Goal: Information Seeking & Learning: Learn about a topic

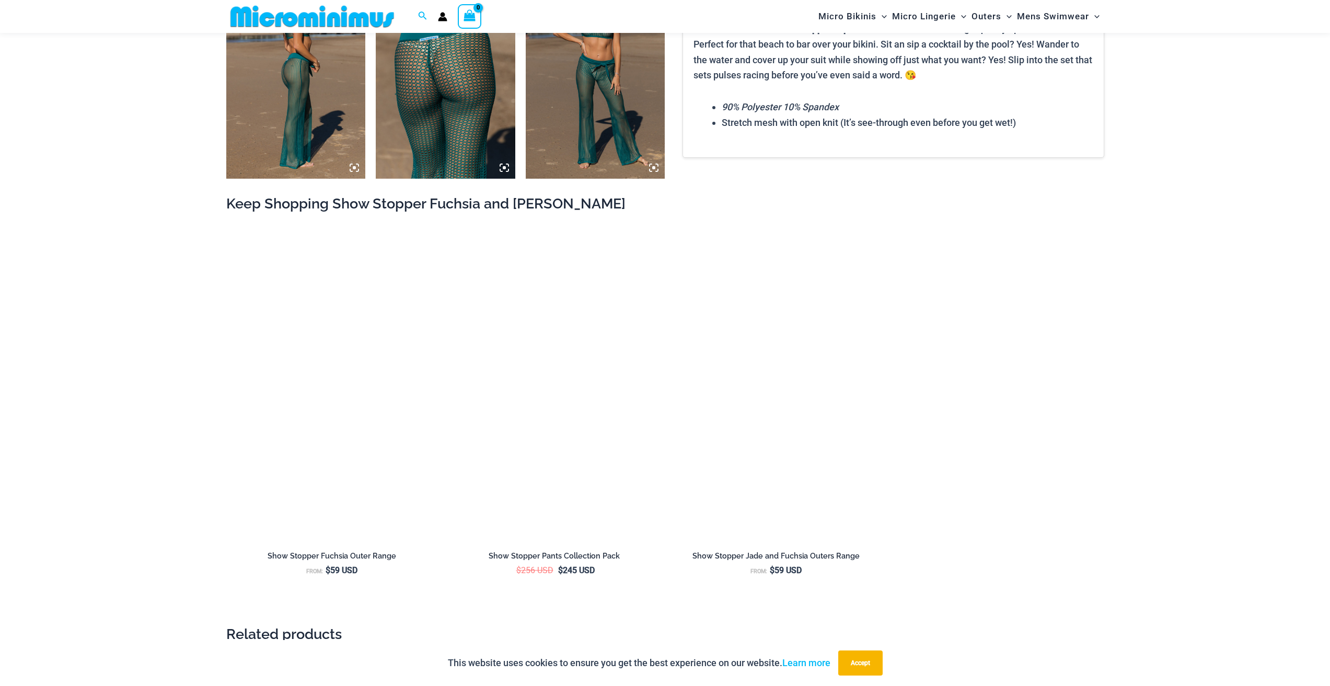
scroll to position [1349, 0]
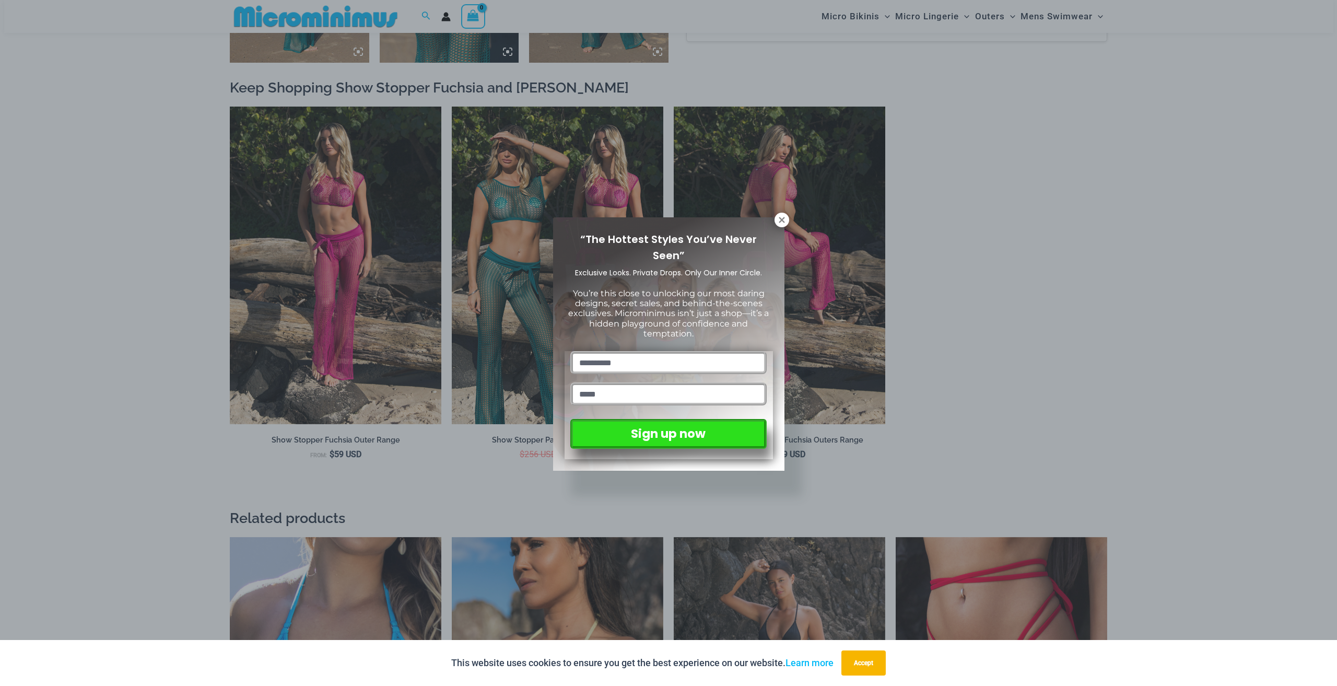
drag, startPoint x: 784, startPoint y: 217, endPoint x: 778, endPoint y: 225, distance: 9.7
click at [784, 217] on icon at bounding box center [781, 219] width 9 height 9
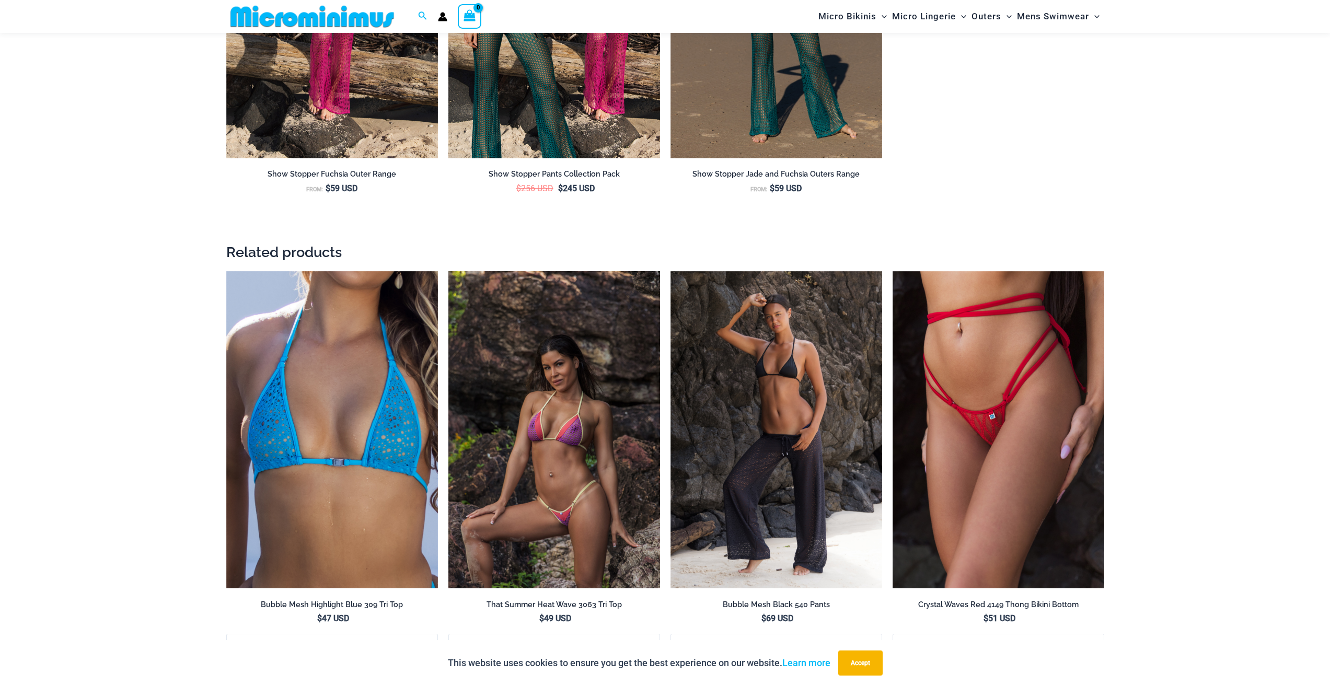
scroll to position [1819, 0]
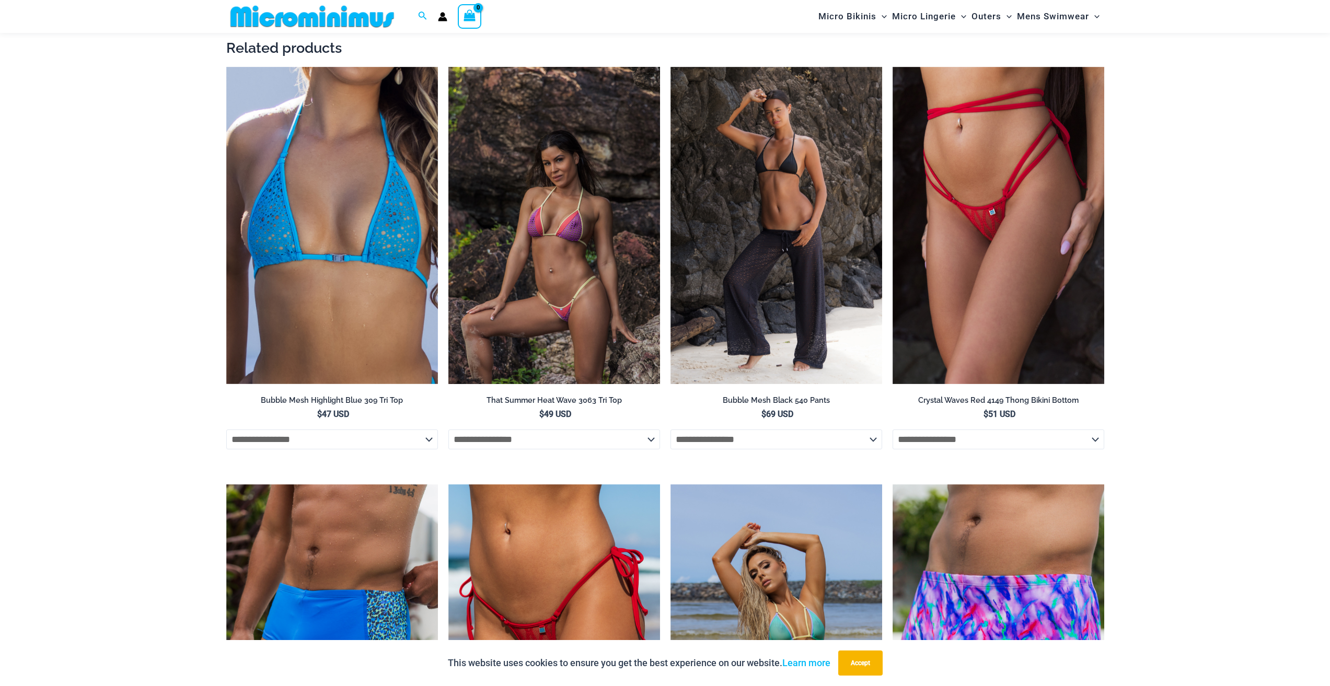
click at [574, 319] on img at bounding box center [554, 226] width 212 height 318
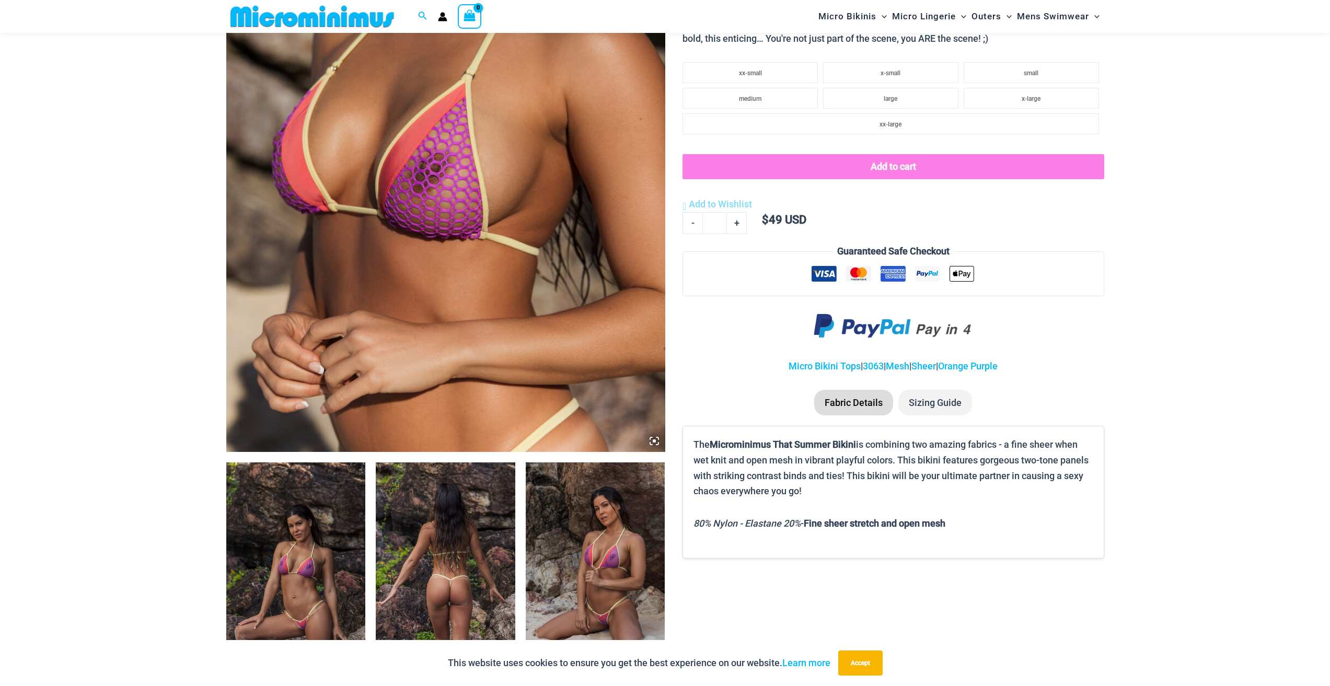
scroll to position [305, 0]
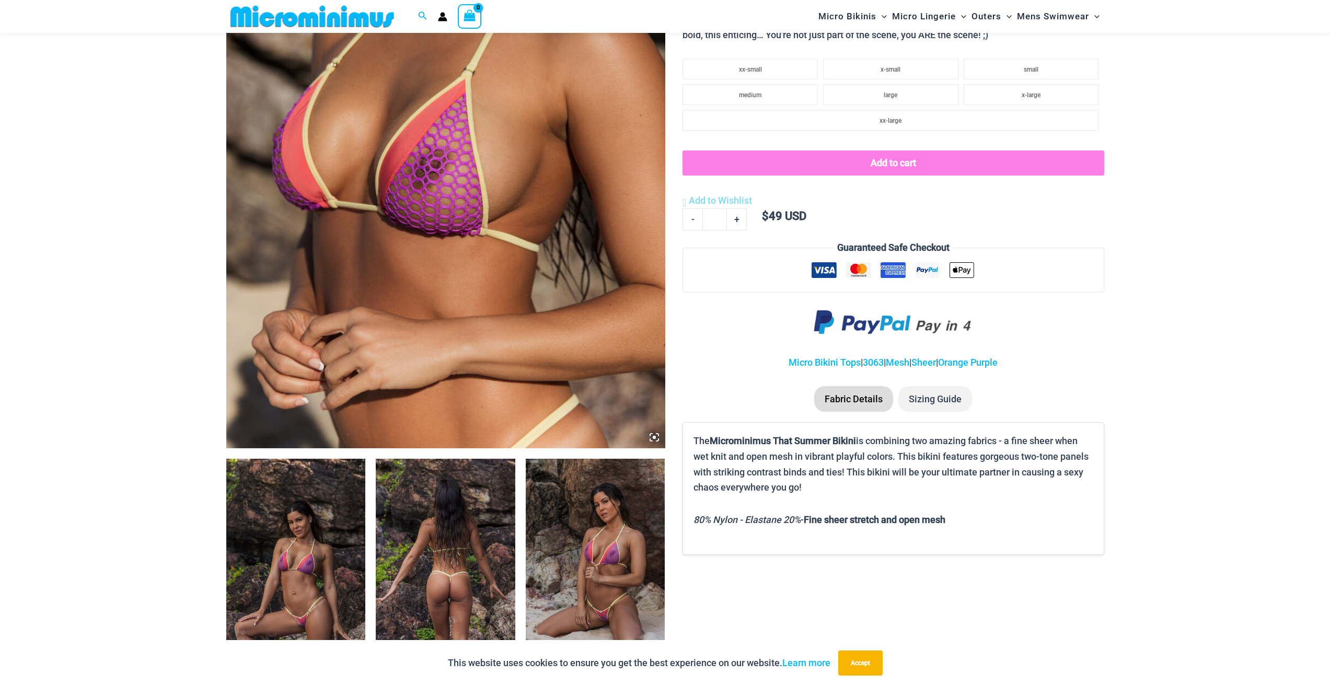
click at [572, 334] on img at bounding box center [445, 119] width 439 height 658
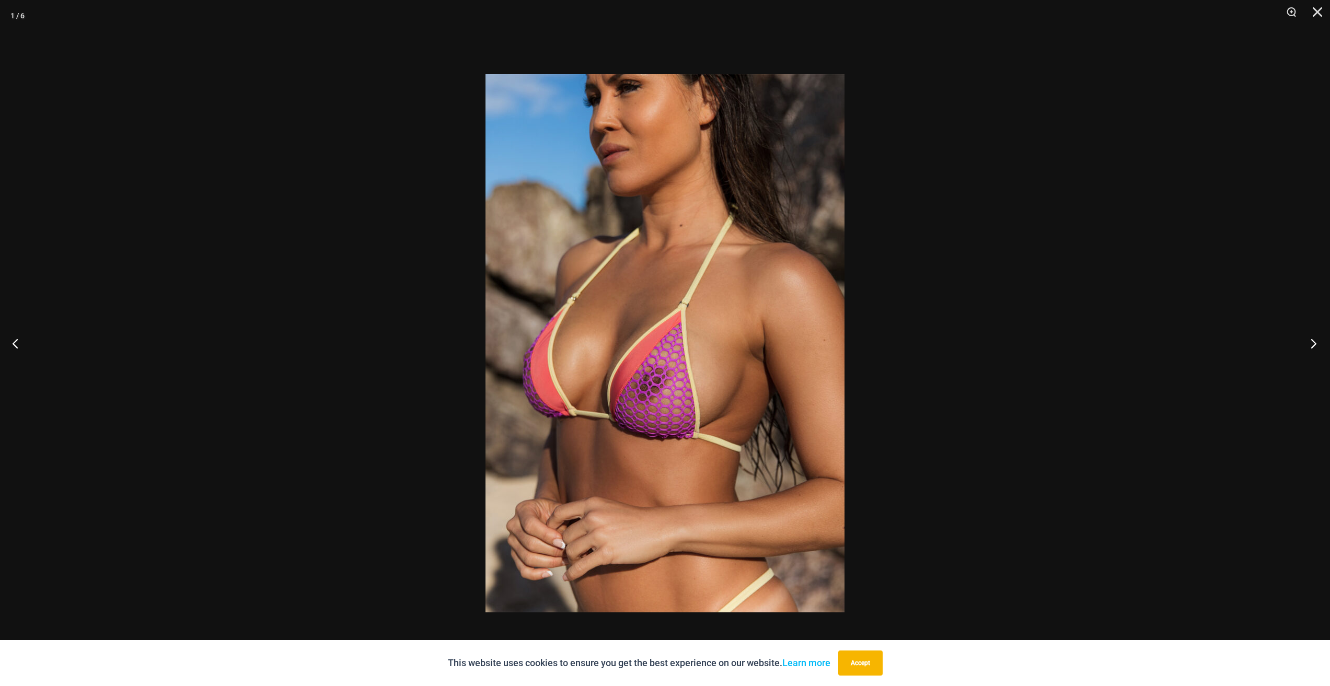
click at [1315, 346] on button "Next" at bounding box center [1309, 343] width 39 height 52
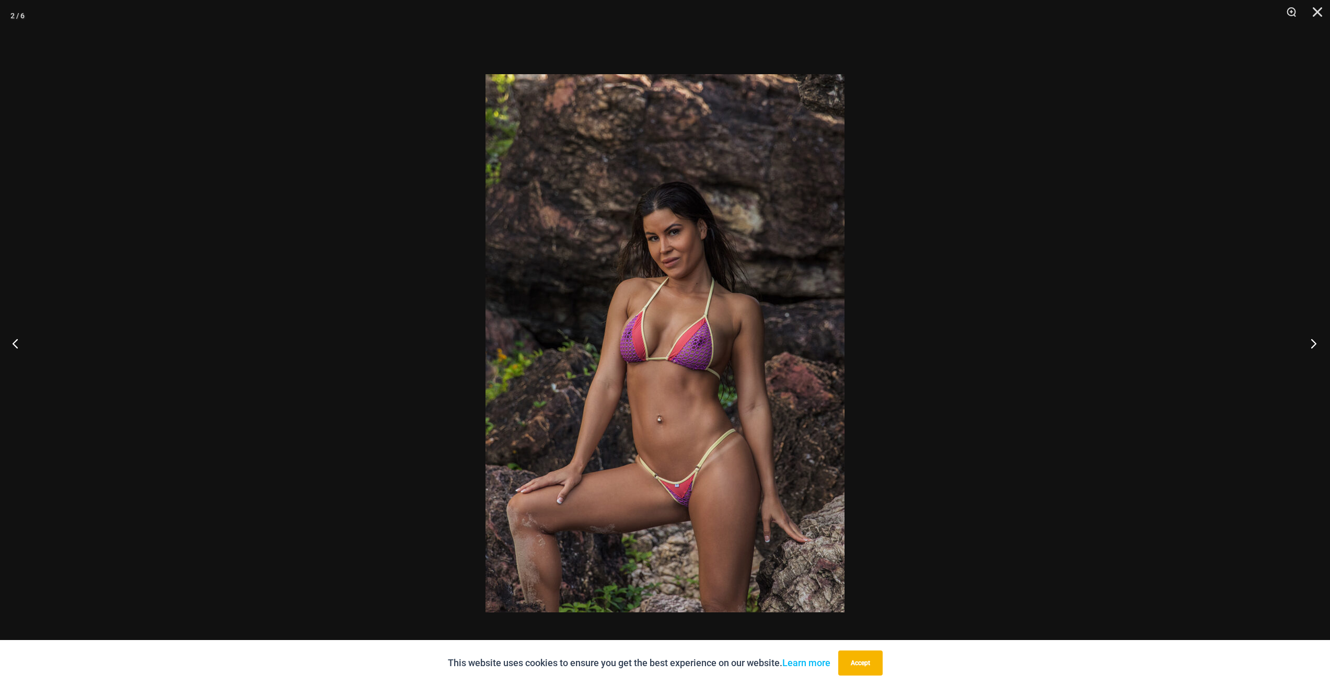
click at [1315, 346] on button "Next" at bounding box center [1309, 343] width 39 height 52
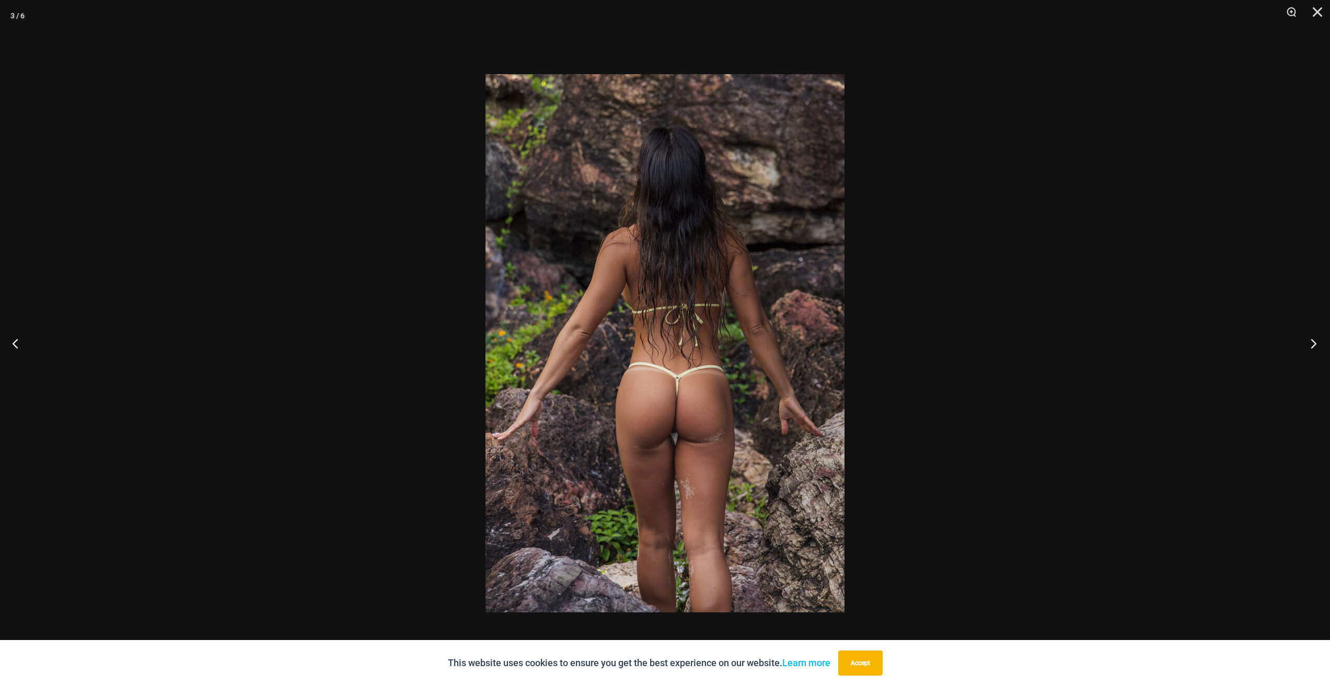
click at [1315, 346] on button "Next" at bounding box center [1309, 343] width 39 height 52
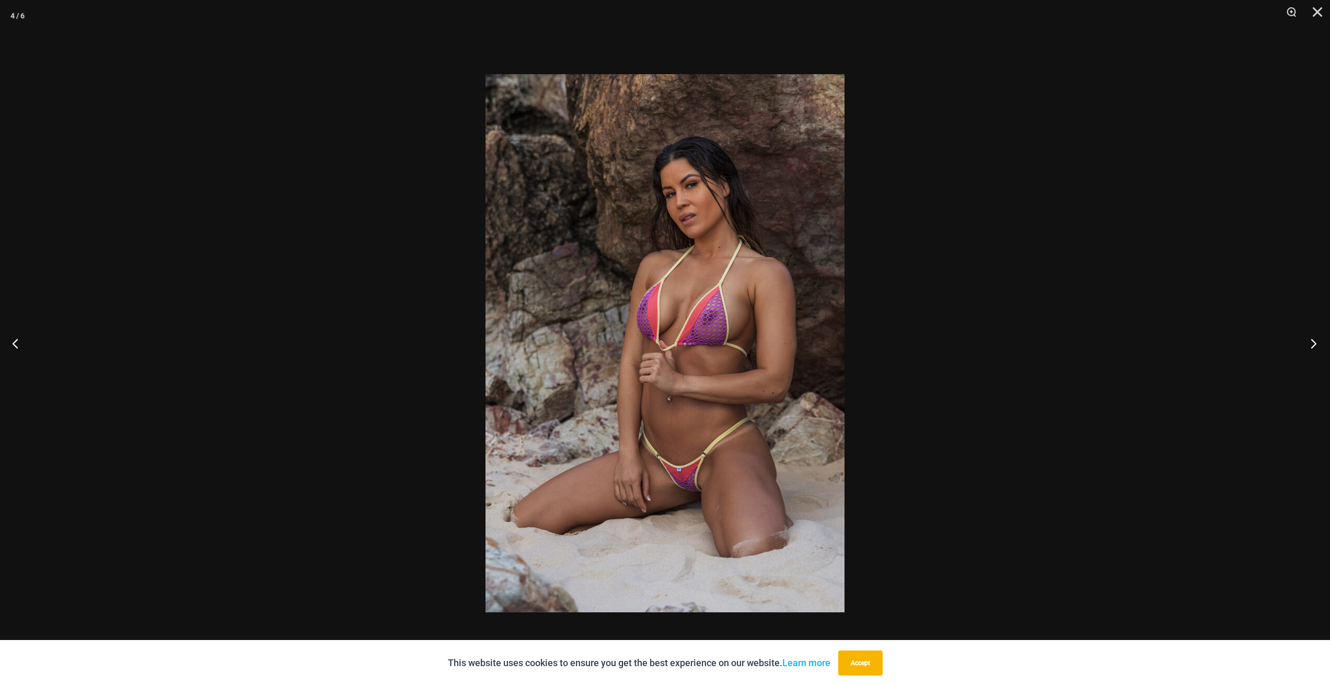
click at [1315, 346] on button "Next" at bounding box center [1309, 343] width 39 height 52
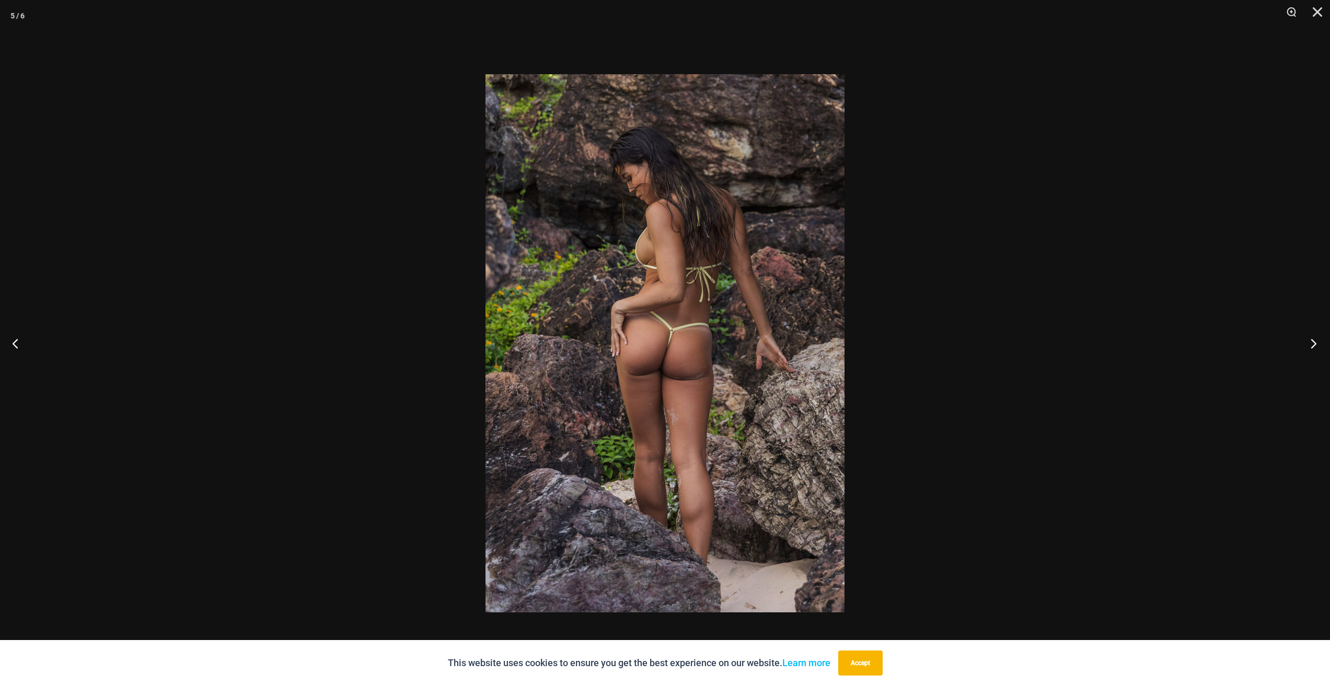
click at [1315, 346] on button "Next" at bounding box center [1309, 343] width 39 height 52
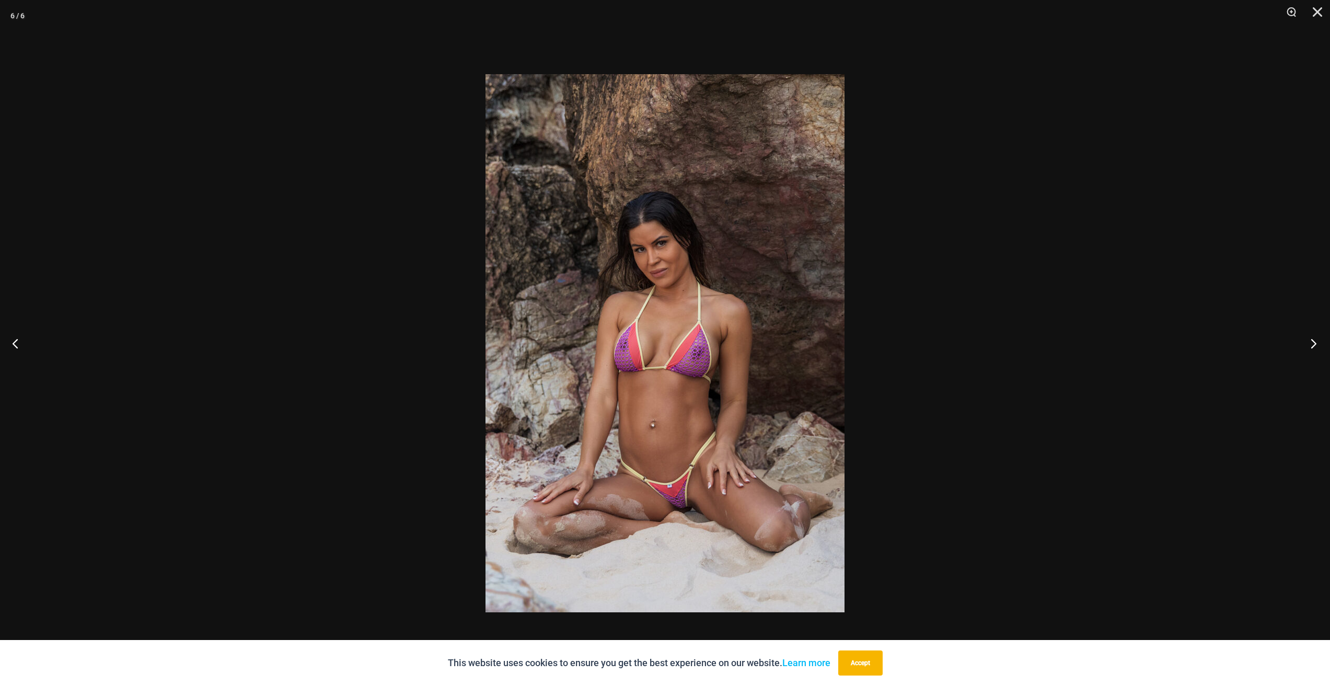
click at [1315, 346] on button "Next" at bounding box center [1309, 343] width 39 height 52
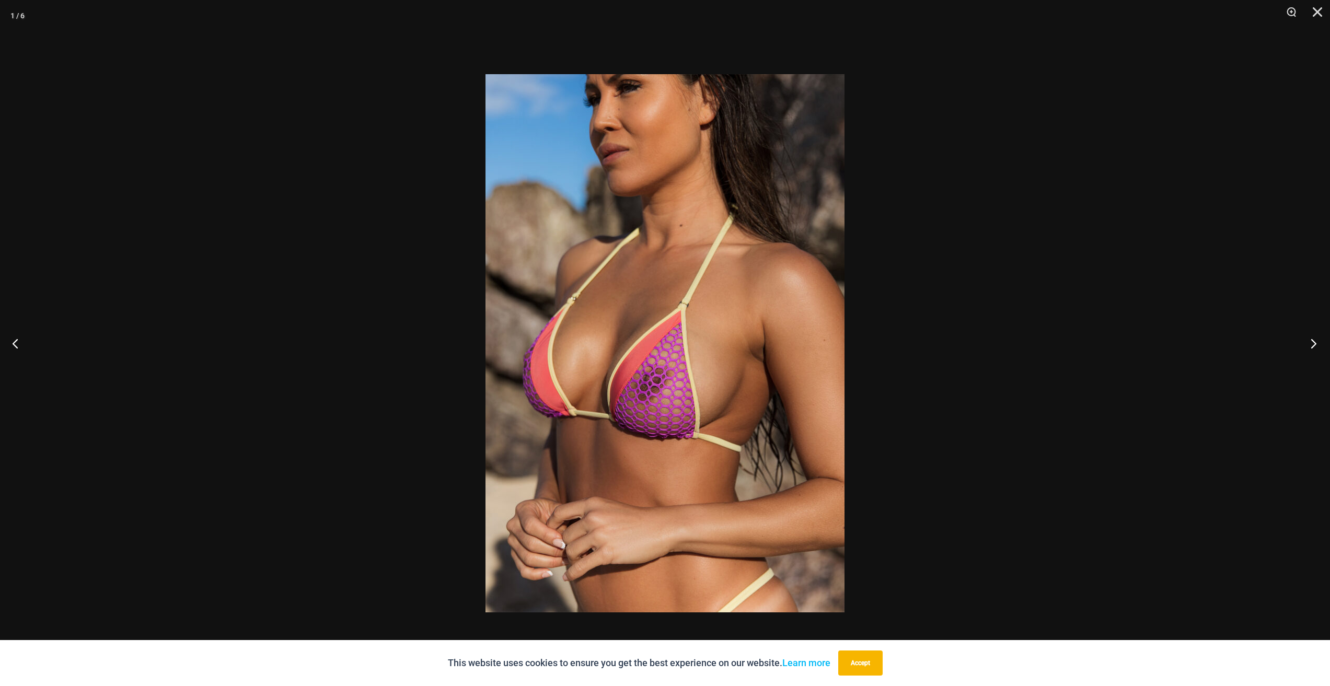
click at [1315, 346] on button "Next" at bounding box center [1309, 343] width 39 height 52
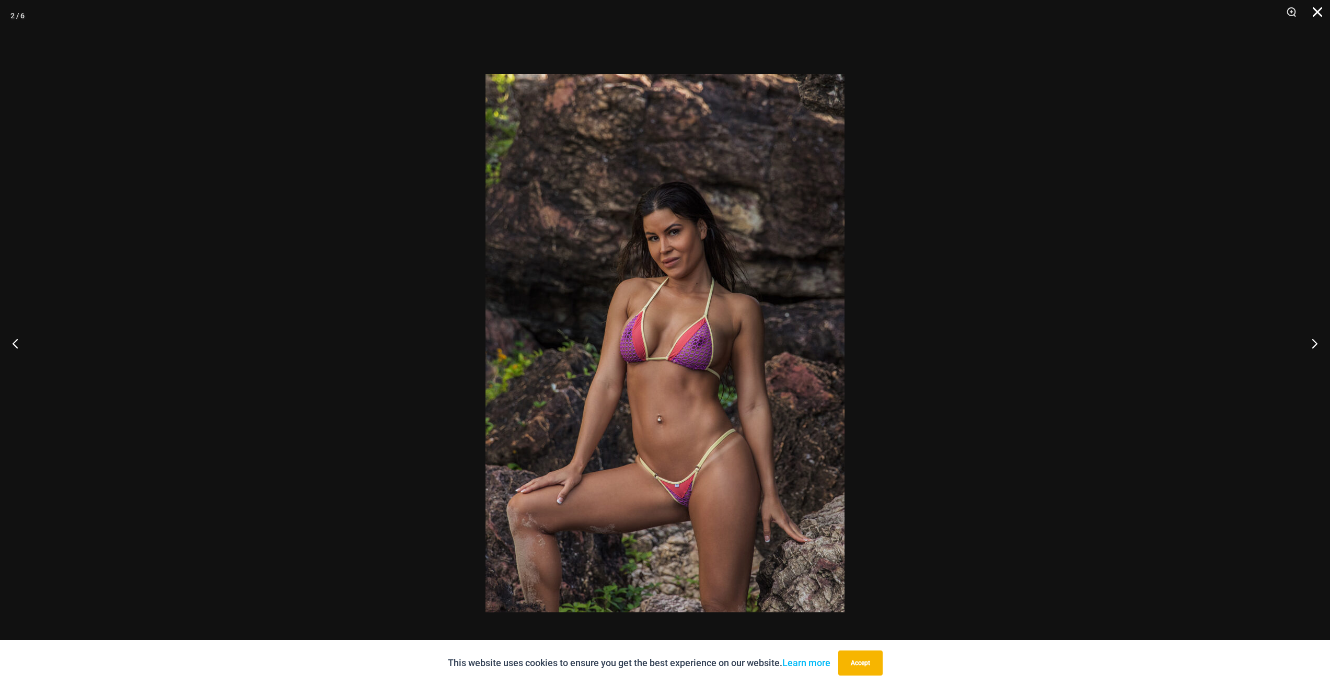
click at [1317, 13] on button "Close" at bounding box center [1313, 15] width 26 height 31
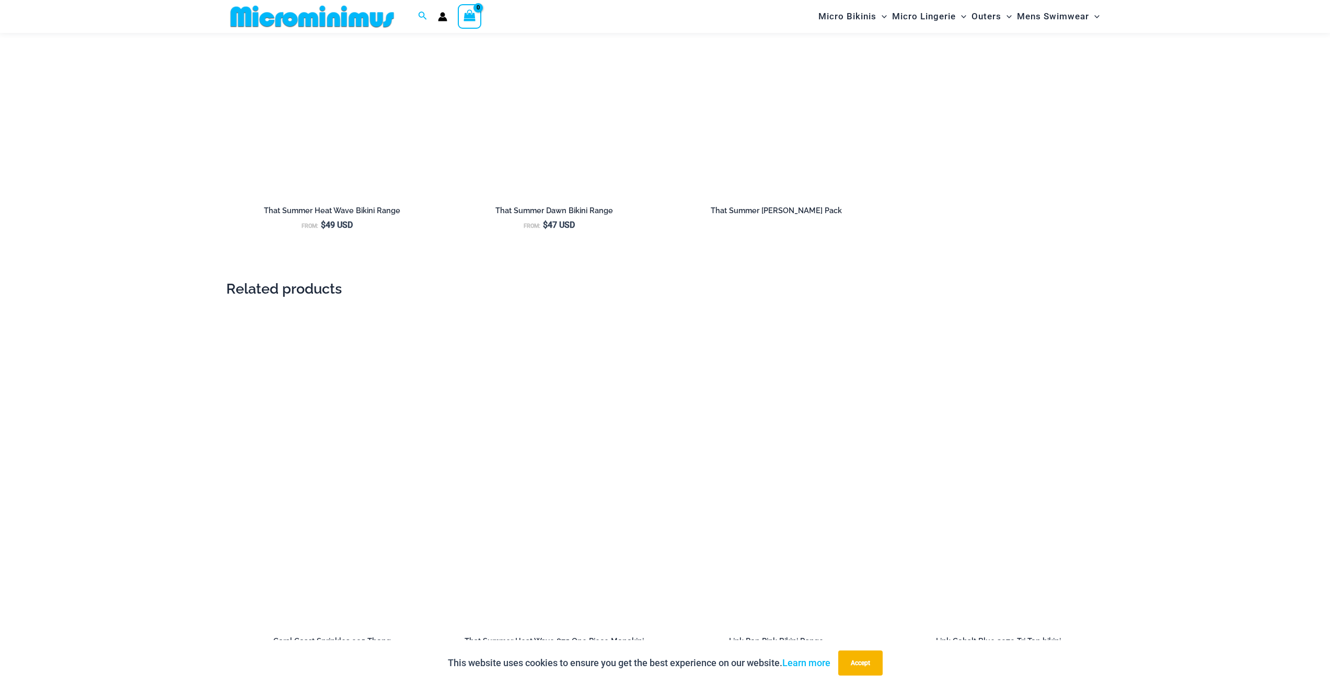
scroll to position [1402, 0]
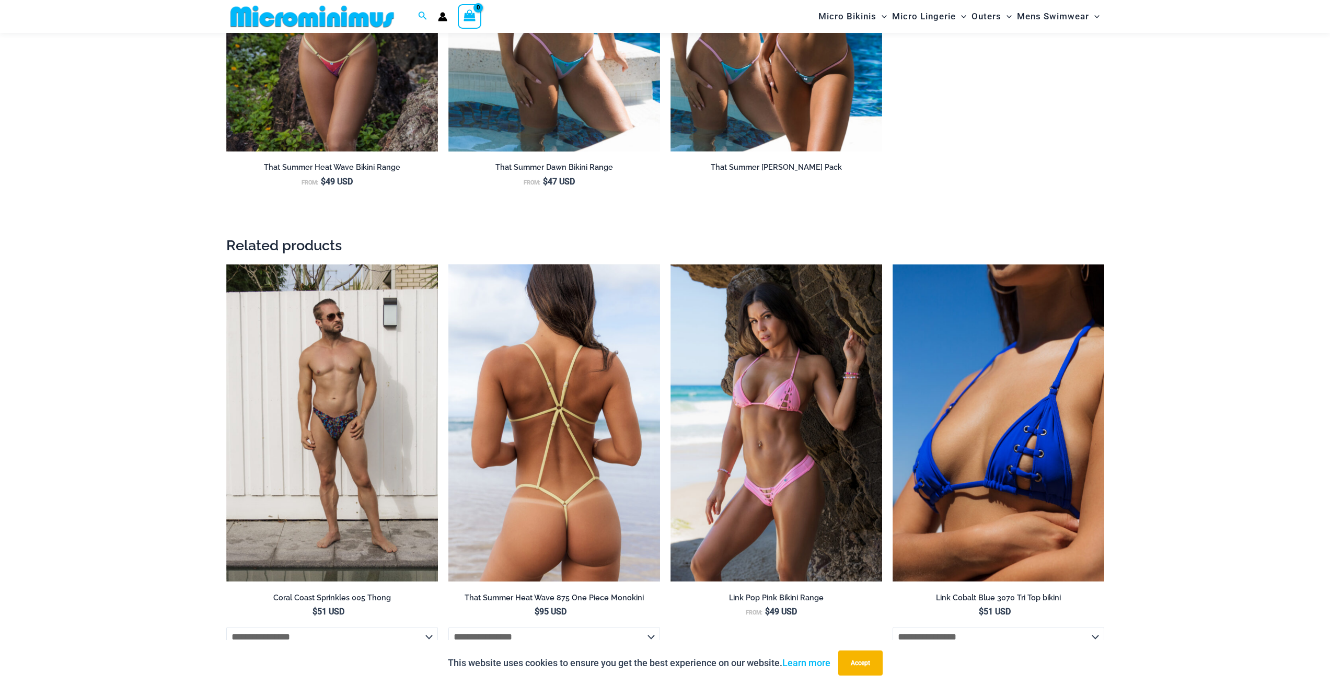
click at [579, 324] on img at bounding box center [554, 423] width 212 height 318
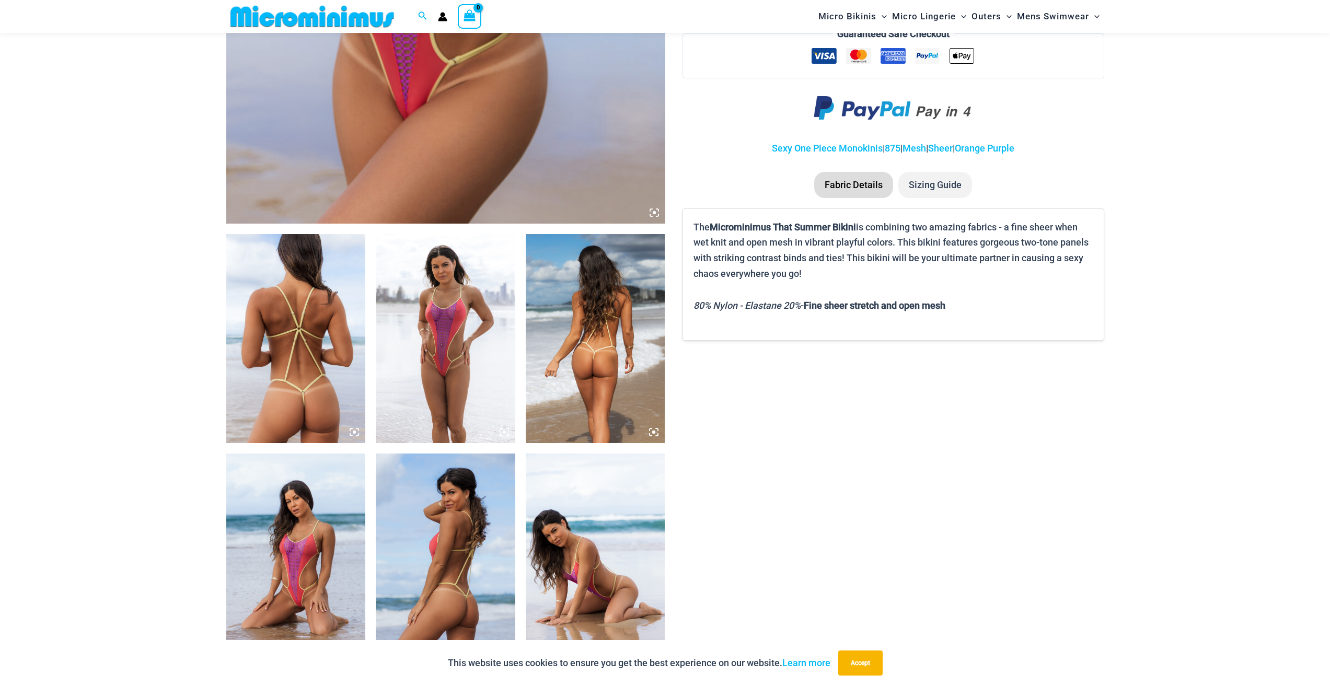
scroll to position [565, 0]
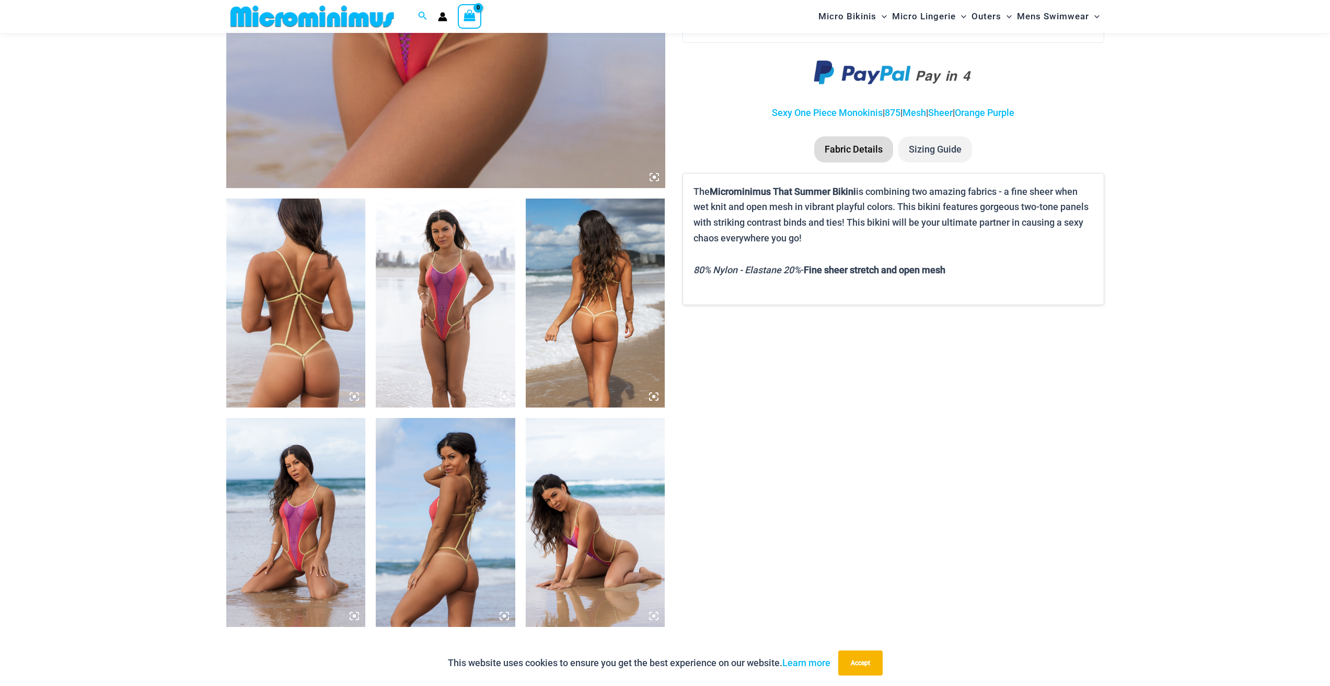
click at [333, 478] on img at bounding box center [295, 522] width 139 height 209
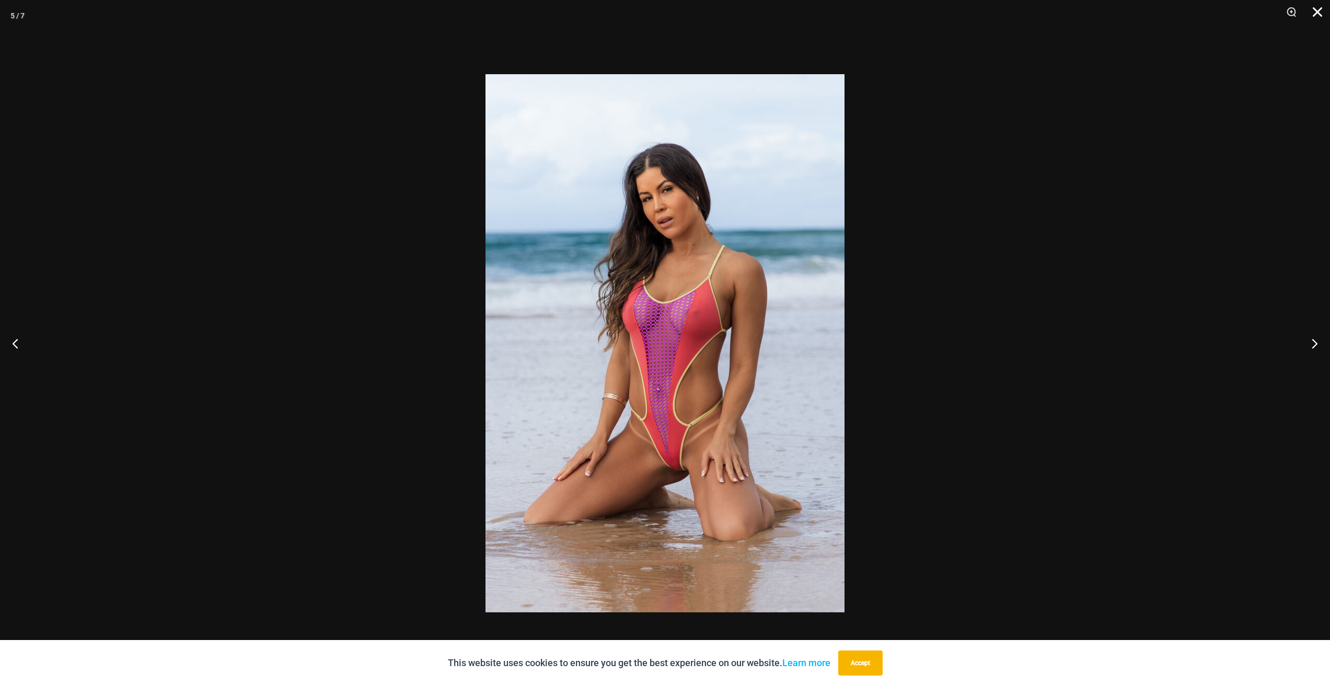
click at [1313, 16] on button "Close" at bounding box center [1313, 15] width 26 height 31
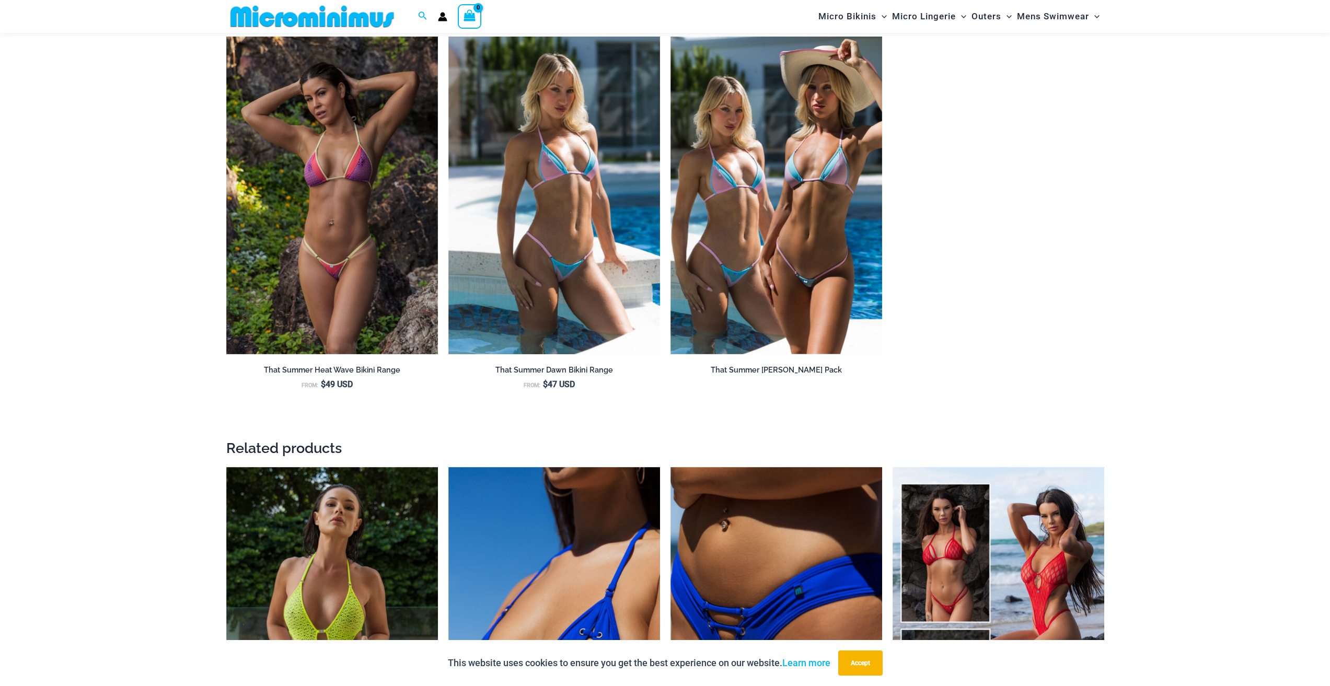
scroll to position [1349, 0]
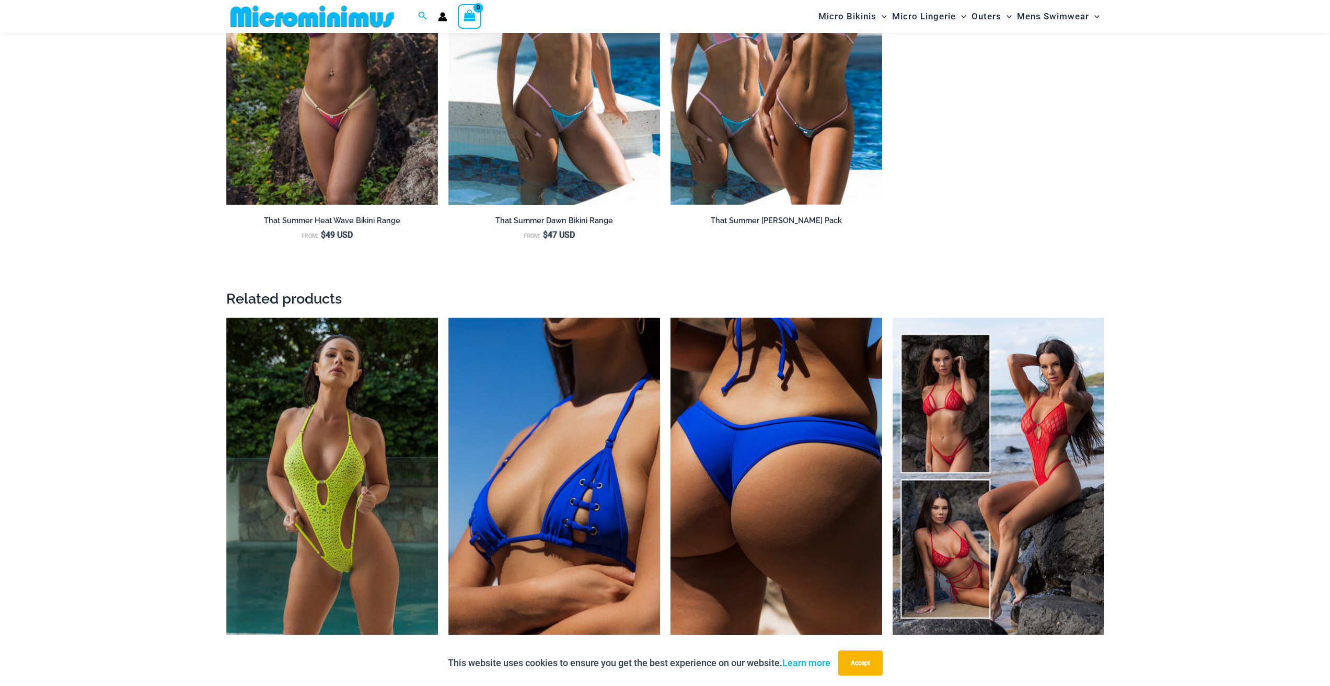
click at [828, 378] on img at bounding box center [776, 477] width 212 height 318
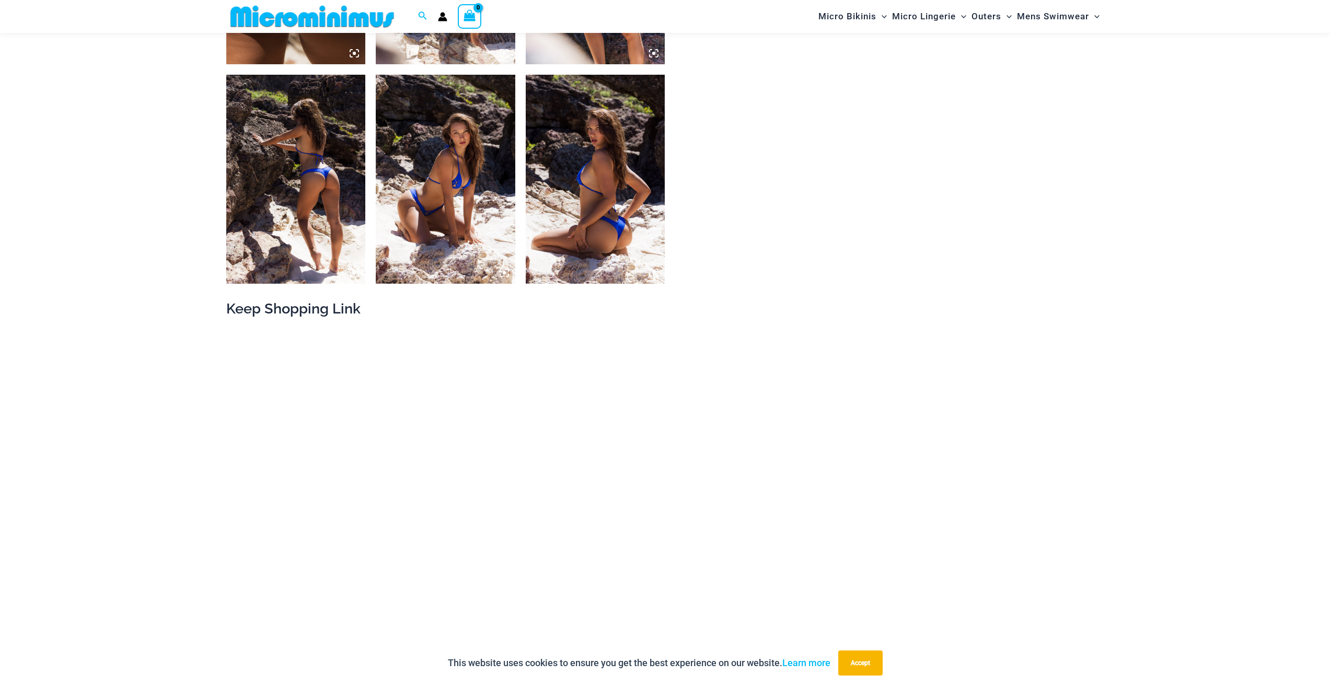
scroll to position [931, 0]
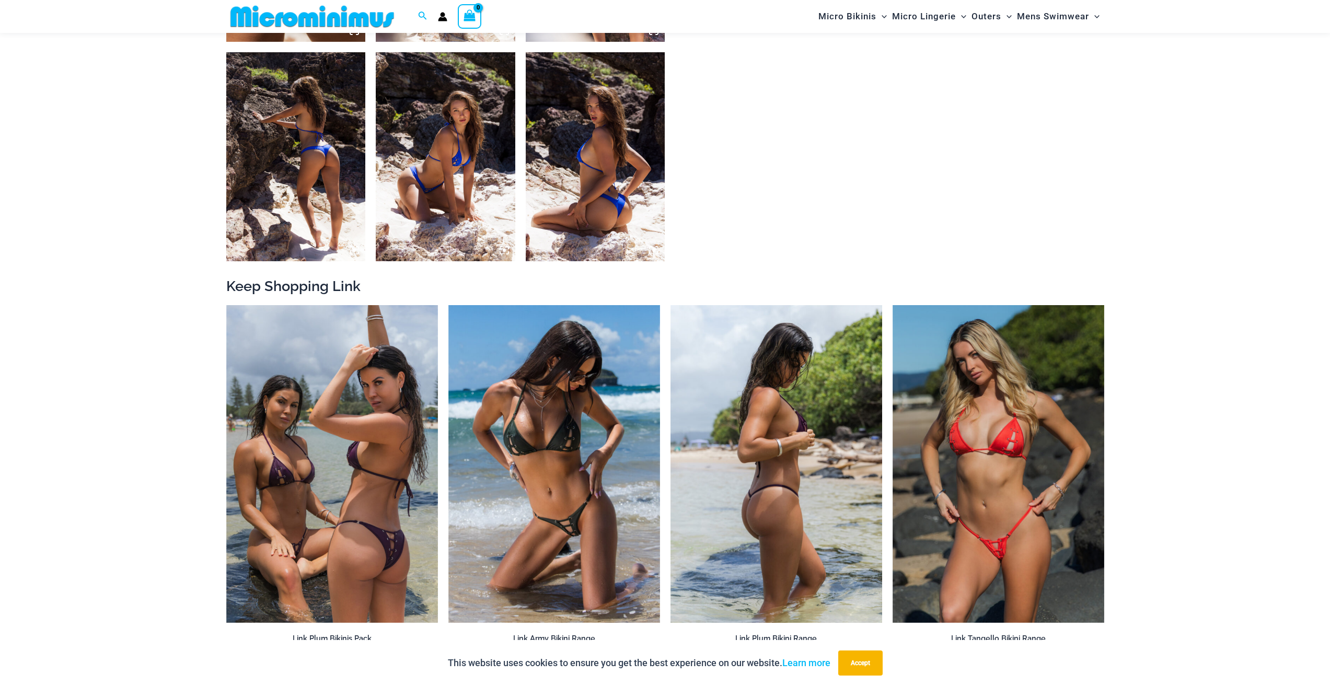
click at [757, 407] on img at bounding box center [776, 464] width 212 height 318
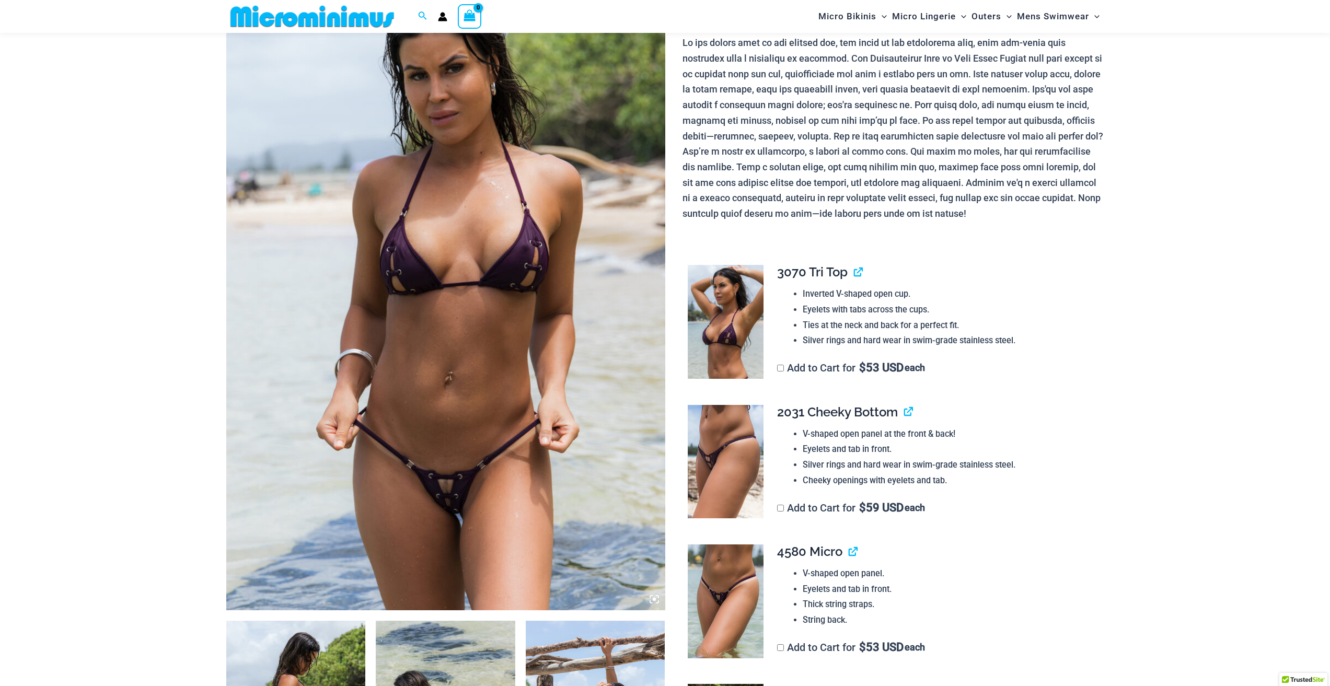
scroll to position [147, 0]
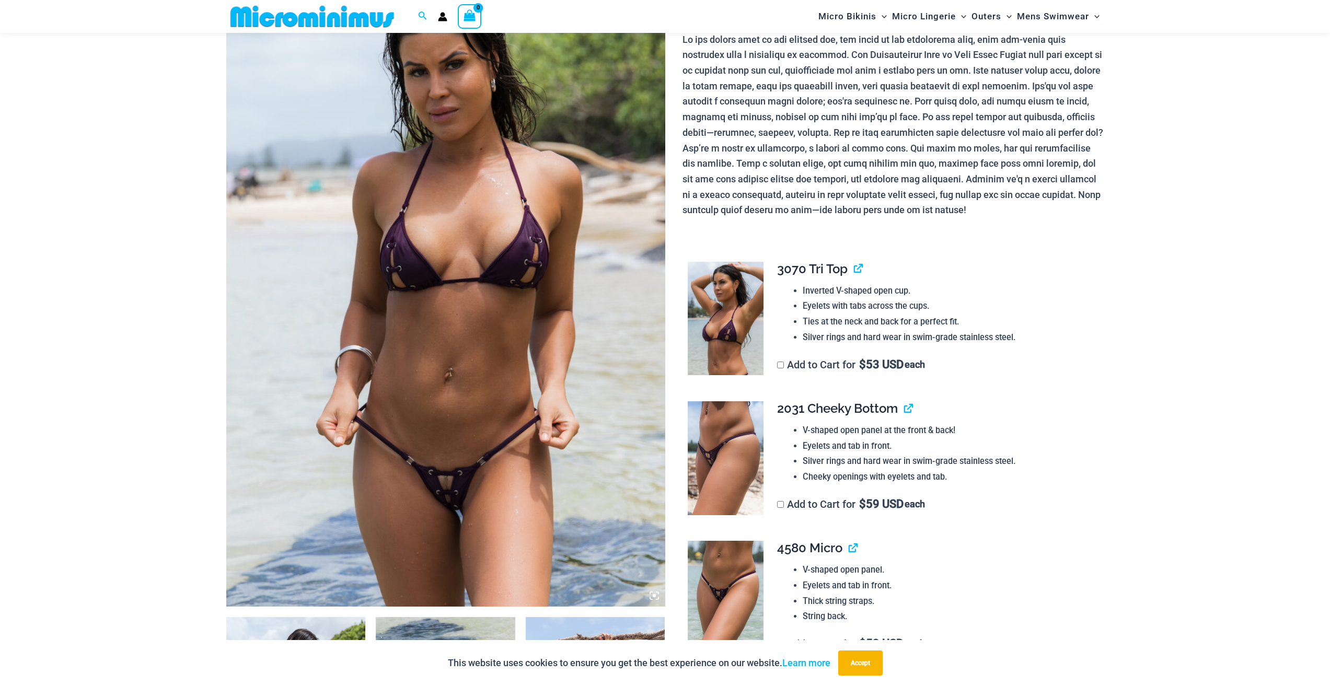
click at [473, 503] on img at bounding box center [445, 277] width 439 height 658
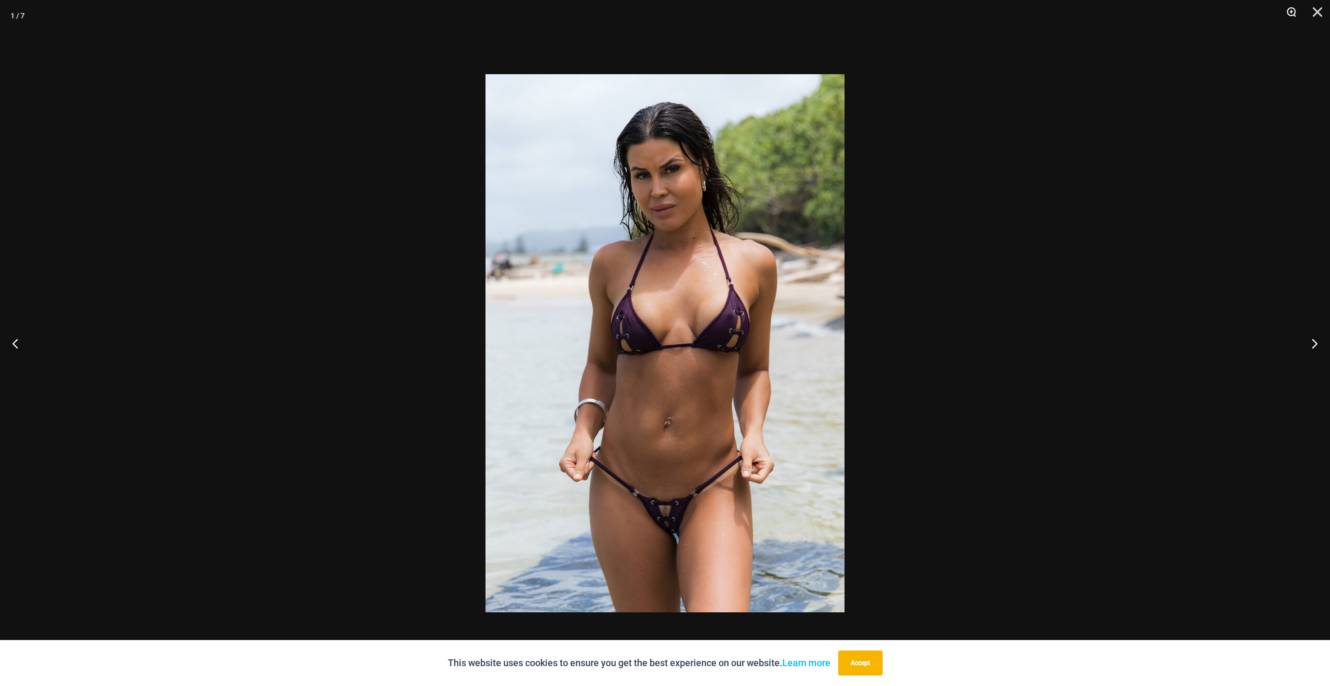
click at [1288, 14] on button "Zoom" at bounding box center [1287, 15] width 26 height 31
click at [1294, 12] on button "Zoom" at bounding box center [1287, 15] width 26 height 31
click at [1290, 14] on button "Zoom" at bounding box center [1287, 15] width 26 height 31
click at [1289, 14] on button "Zoom" at bounding box center [1287, 15] width 26 height 31
click at [768, 409] on img at bounding box center [664, 343] width 359 height 538
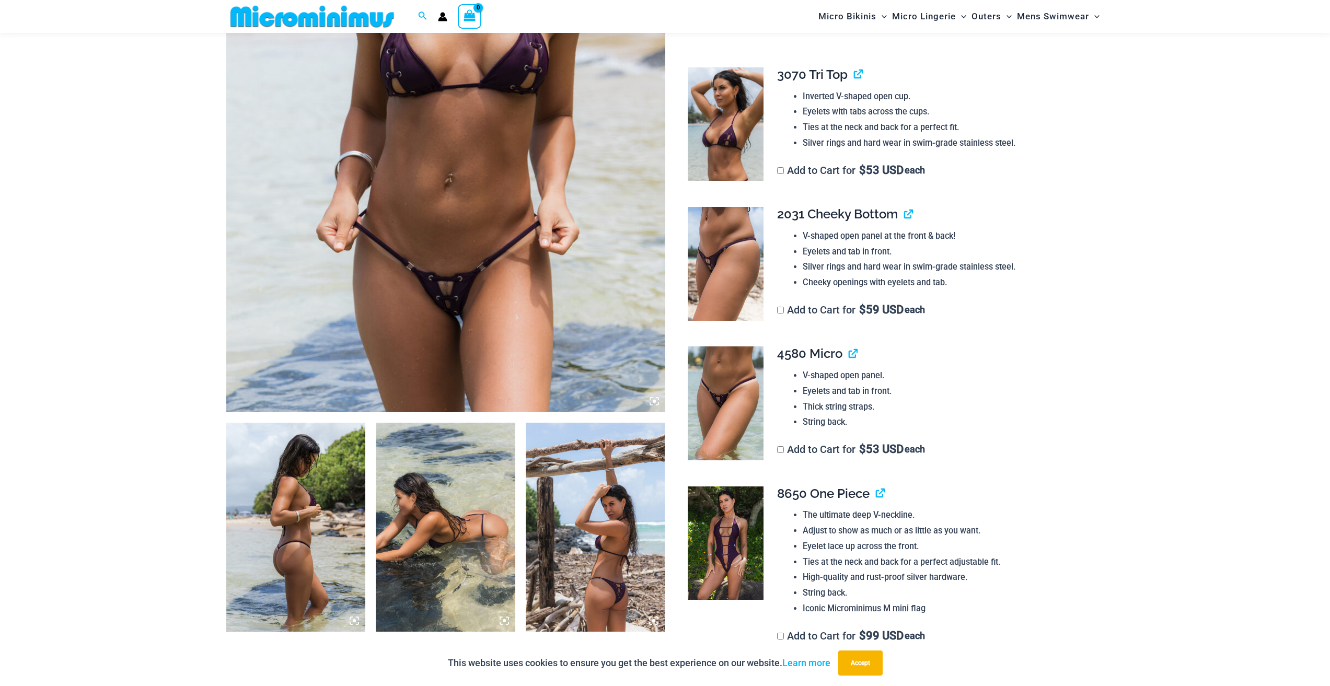
scroll to position [356, 0]
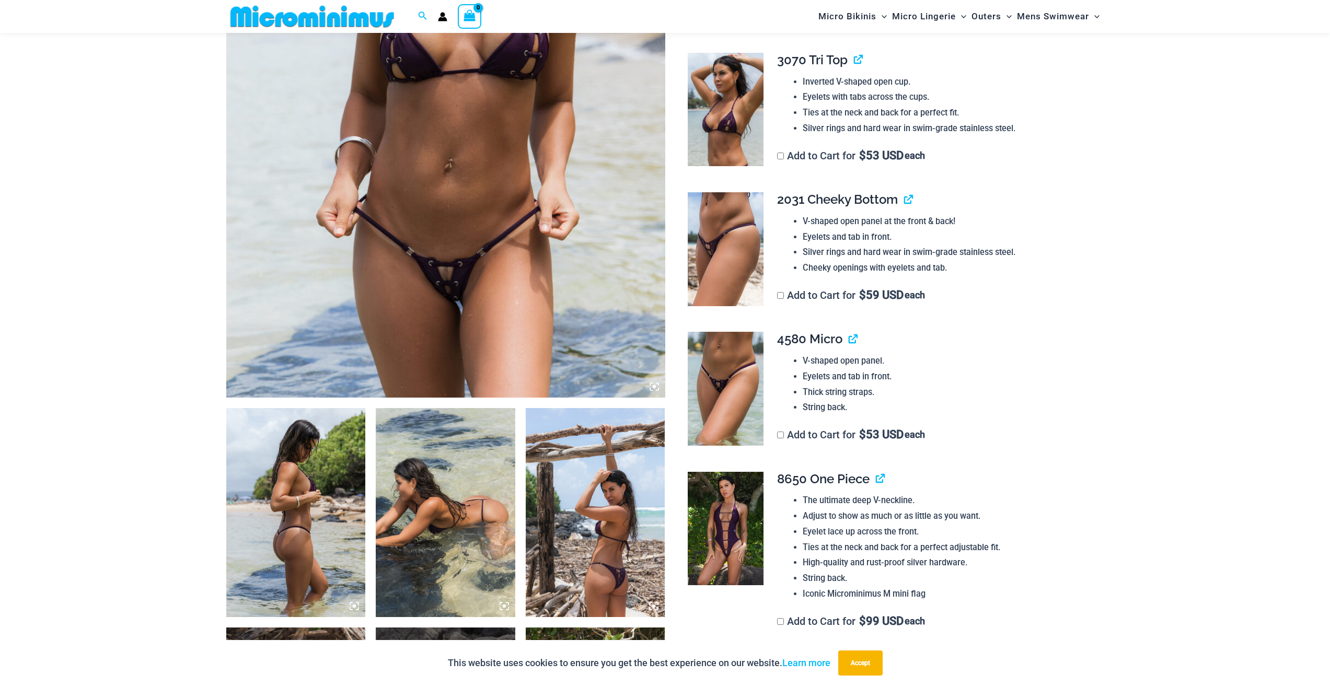
click at [562, 344] on img at bounding box center [445, 68] width 439 height 658
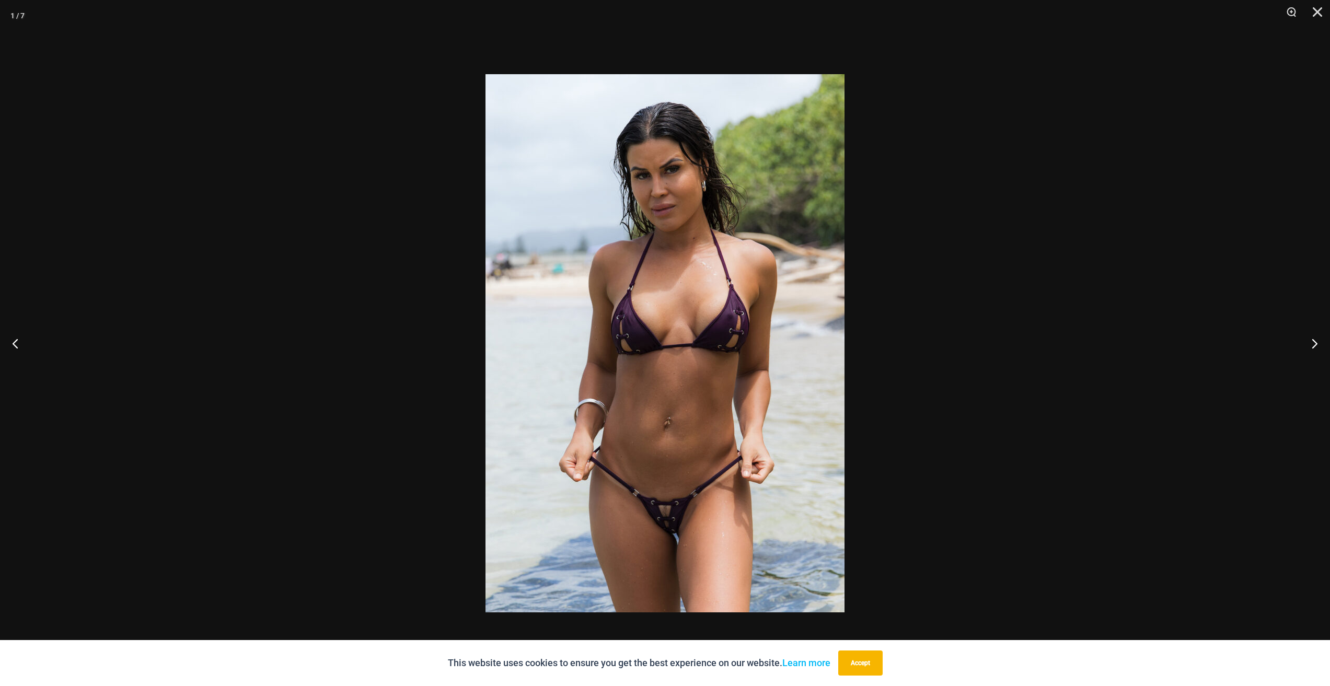
click at [563, 344] on img at bounding box center [664, 343] width 359 height 538
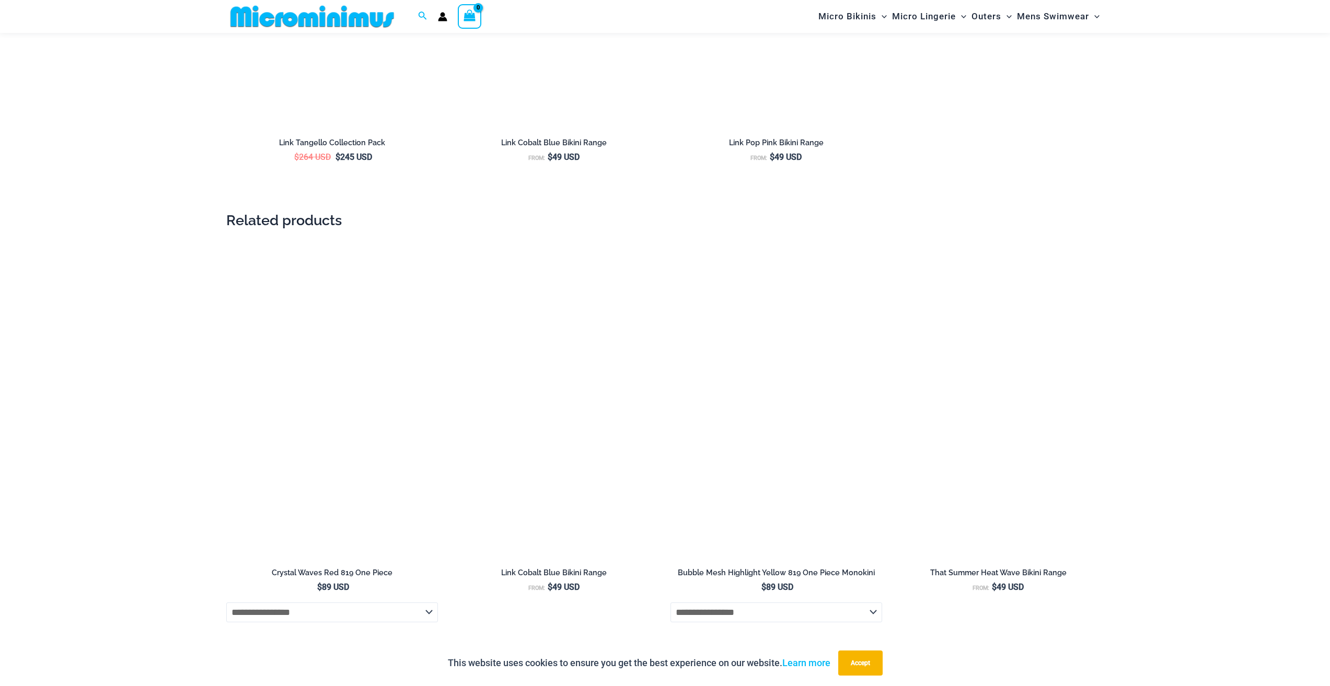
scroll to position [2132, 0]
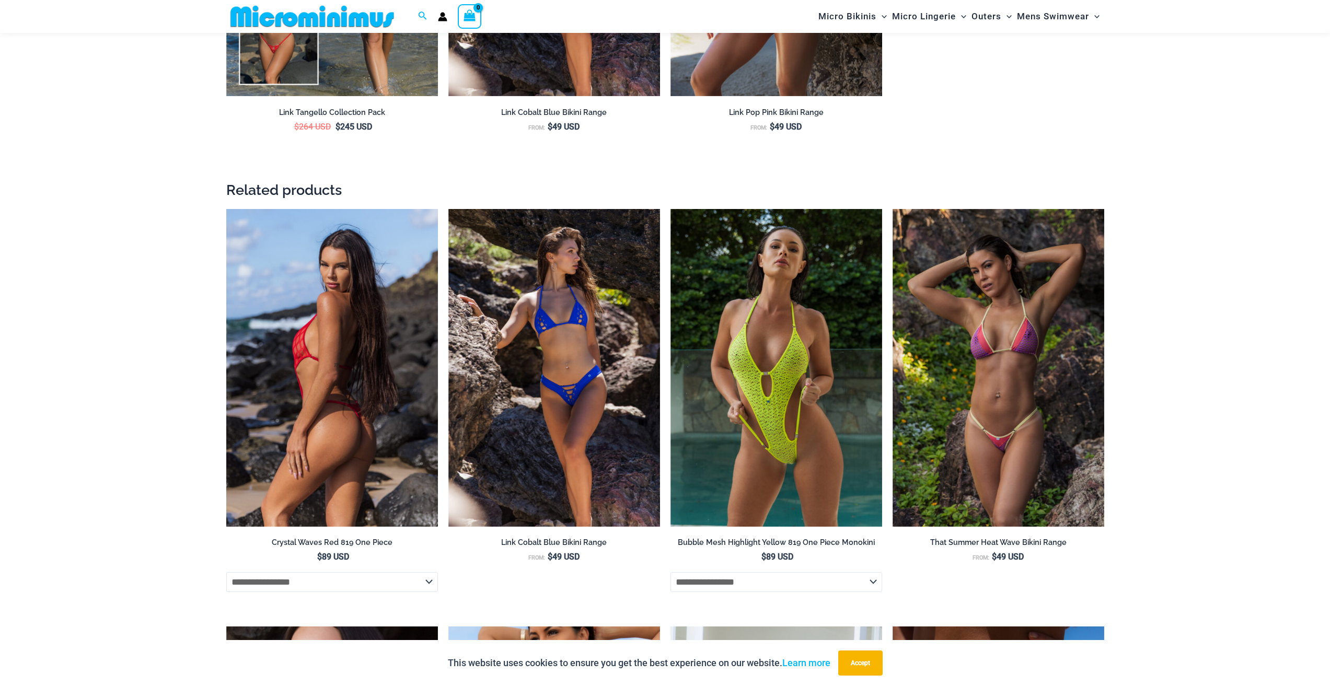
click at [382, 358] on img at bounding box center [332, 368] width 212 height 318
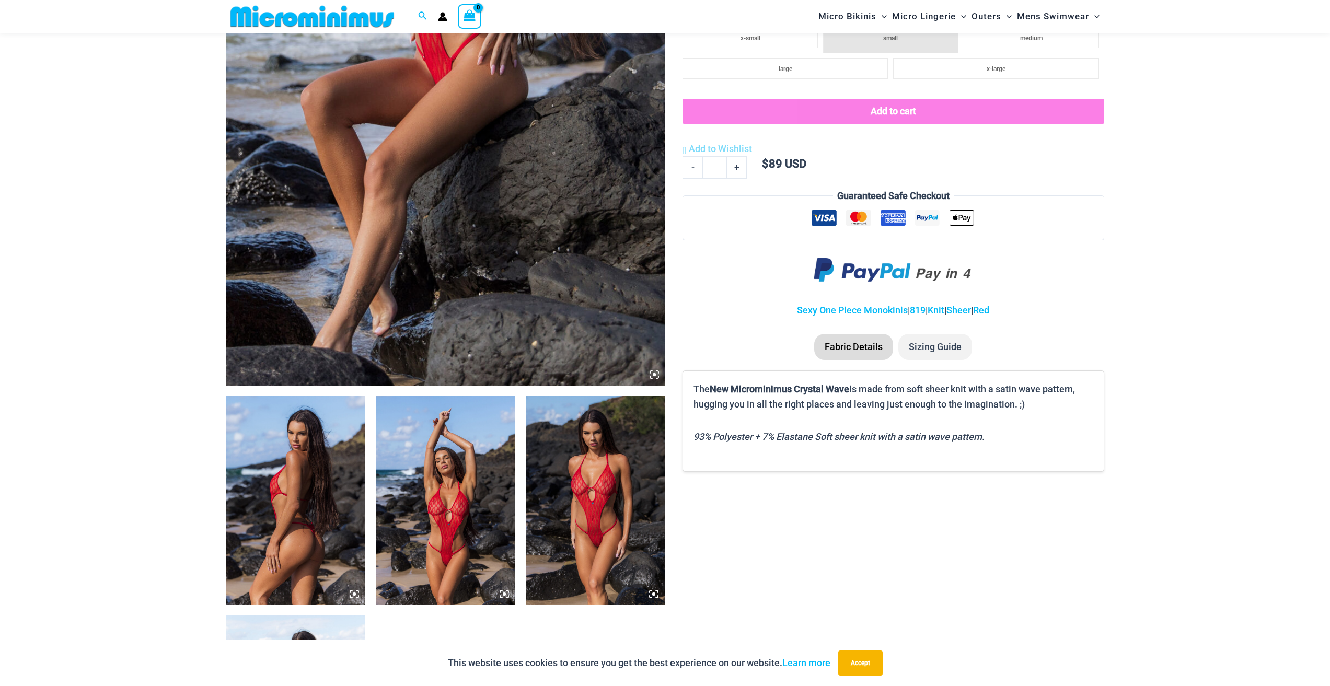
scroll to position [565, 0]
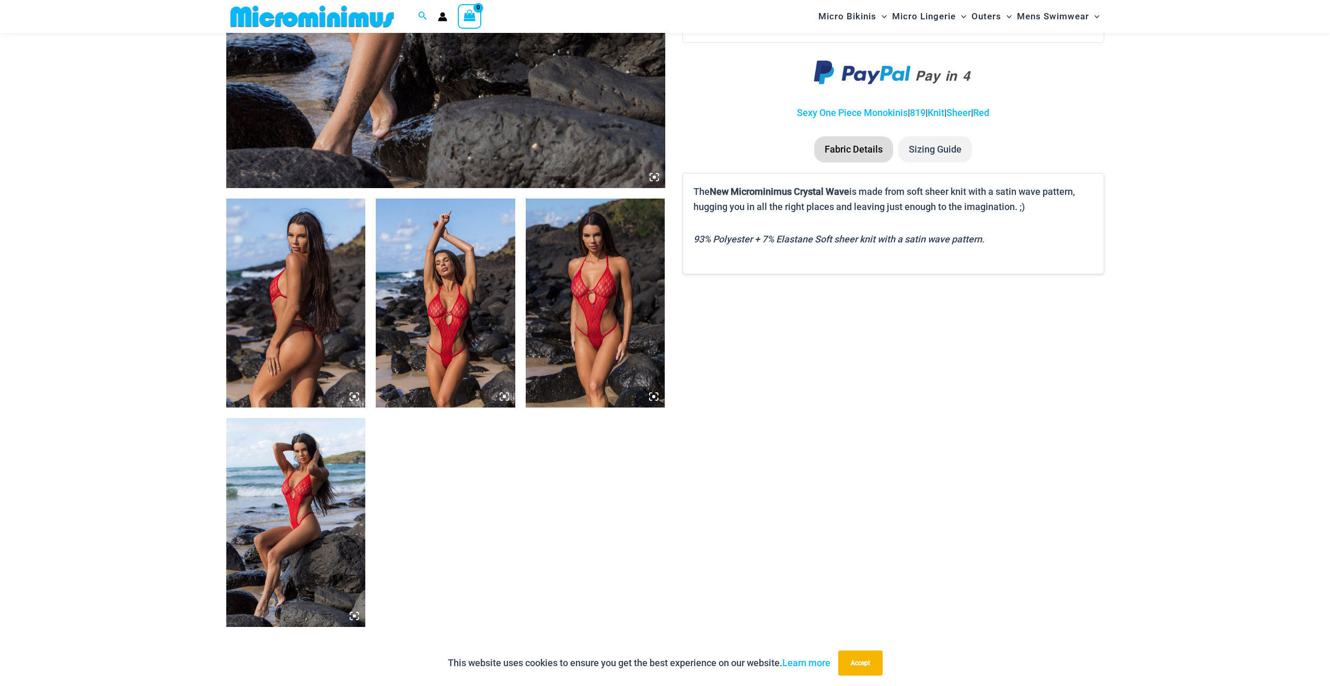
click at [436, 352] on img at bounding box center [445, 303] width 139 height 209
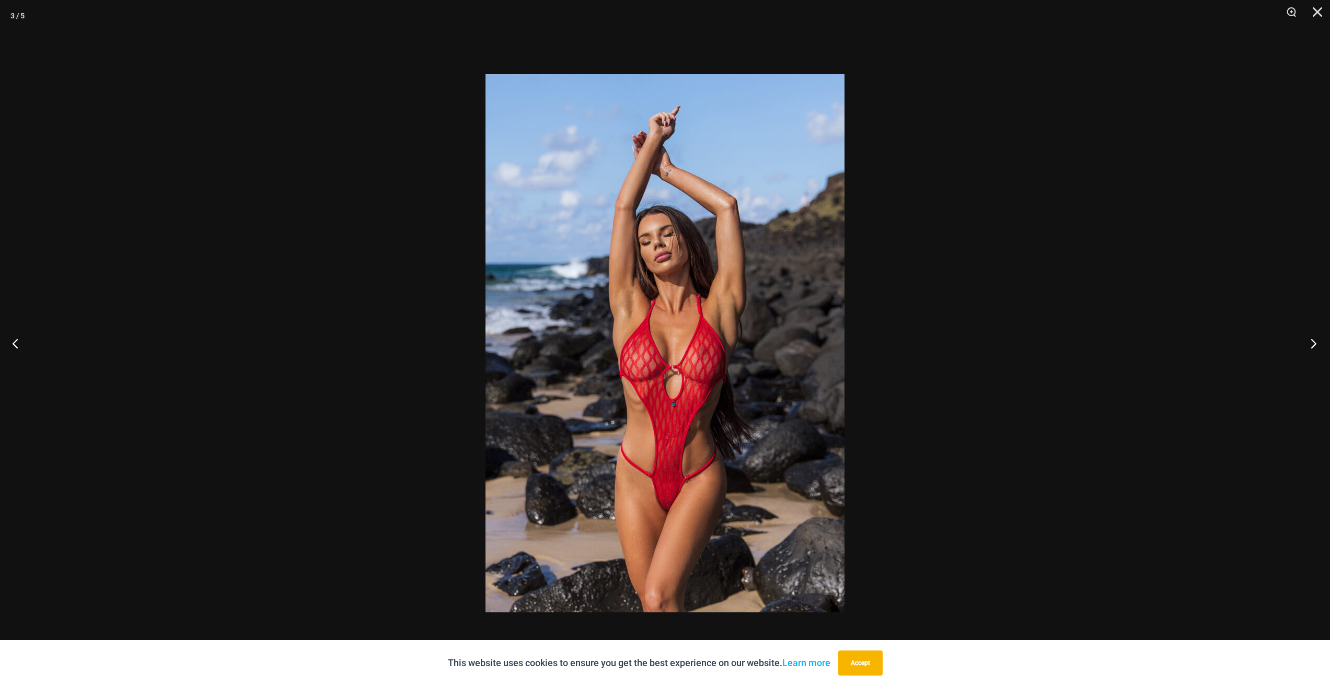
click at [1310, 340] on button "Next" at bounding box center [1309, 343] width 39 height 52
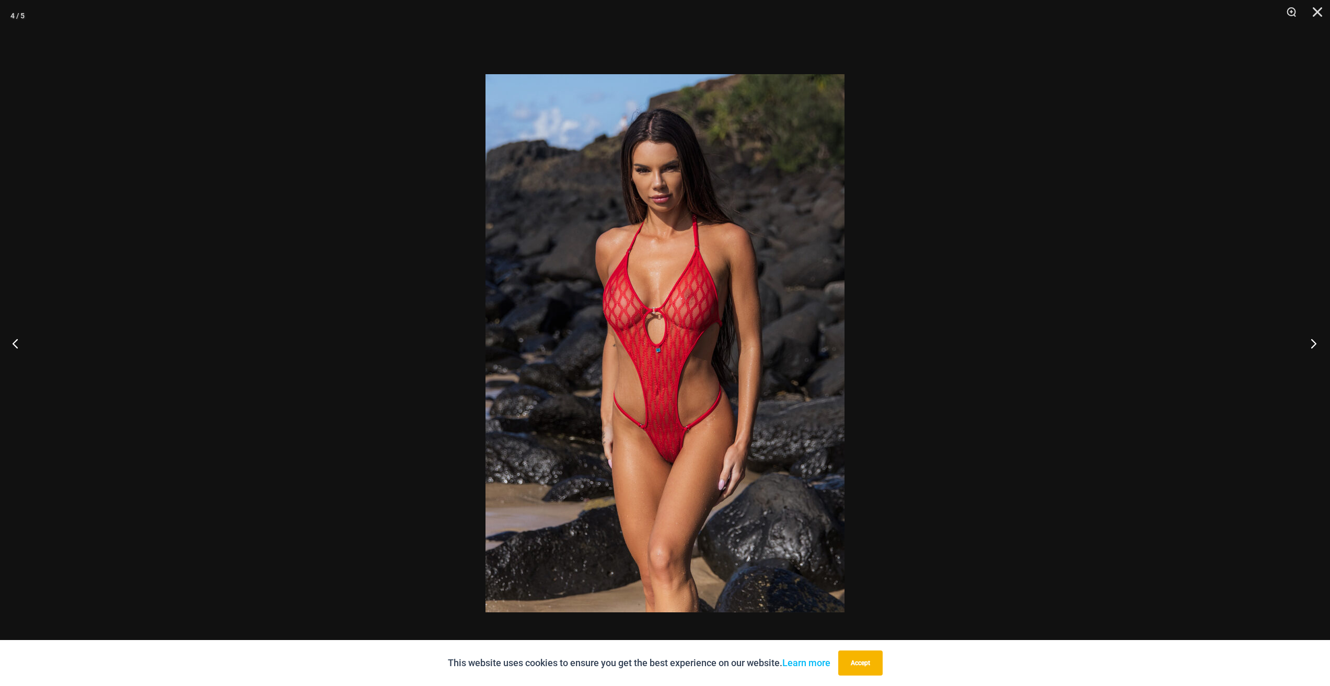
click at [1310, 340] on button "Next" at bounding box center [1309, 343] width 39 height 52
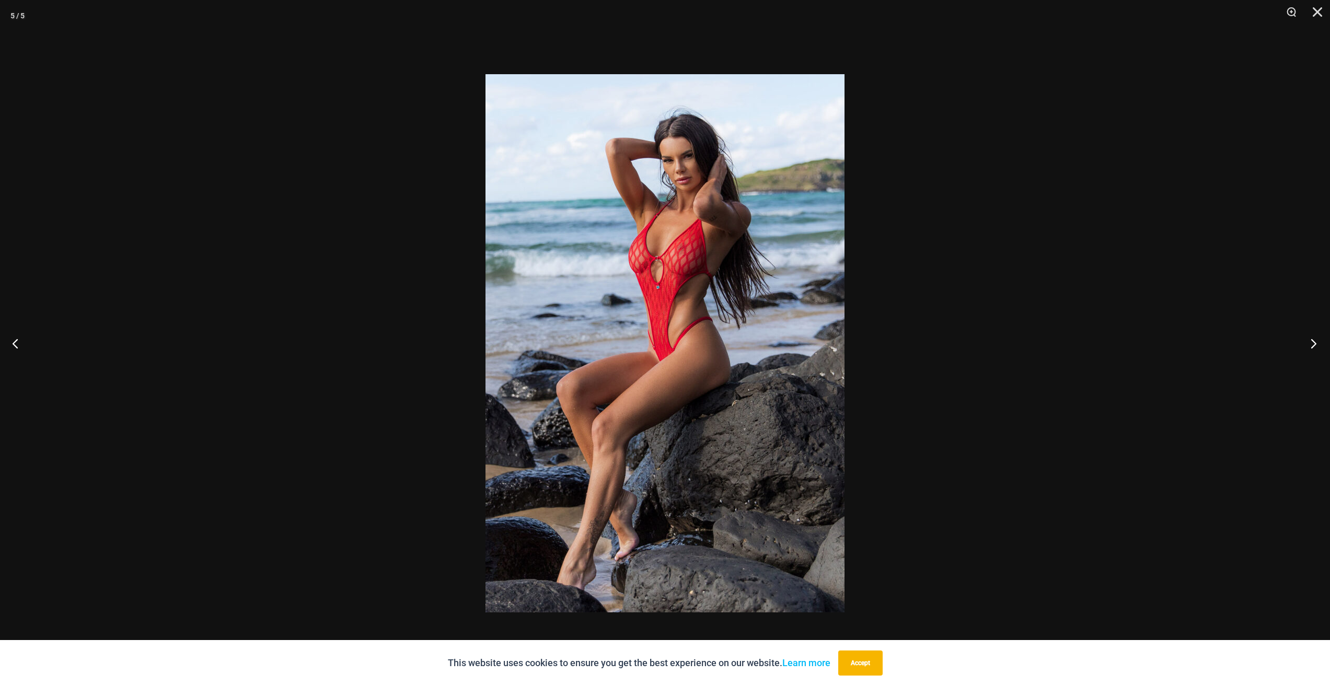
click at [1310, 340] on button "Next" at bounding box center [1309, 343] width 39 height 52
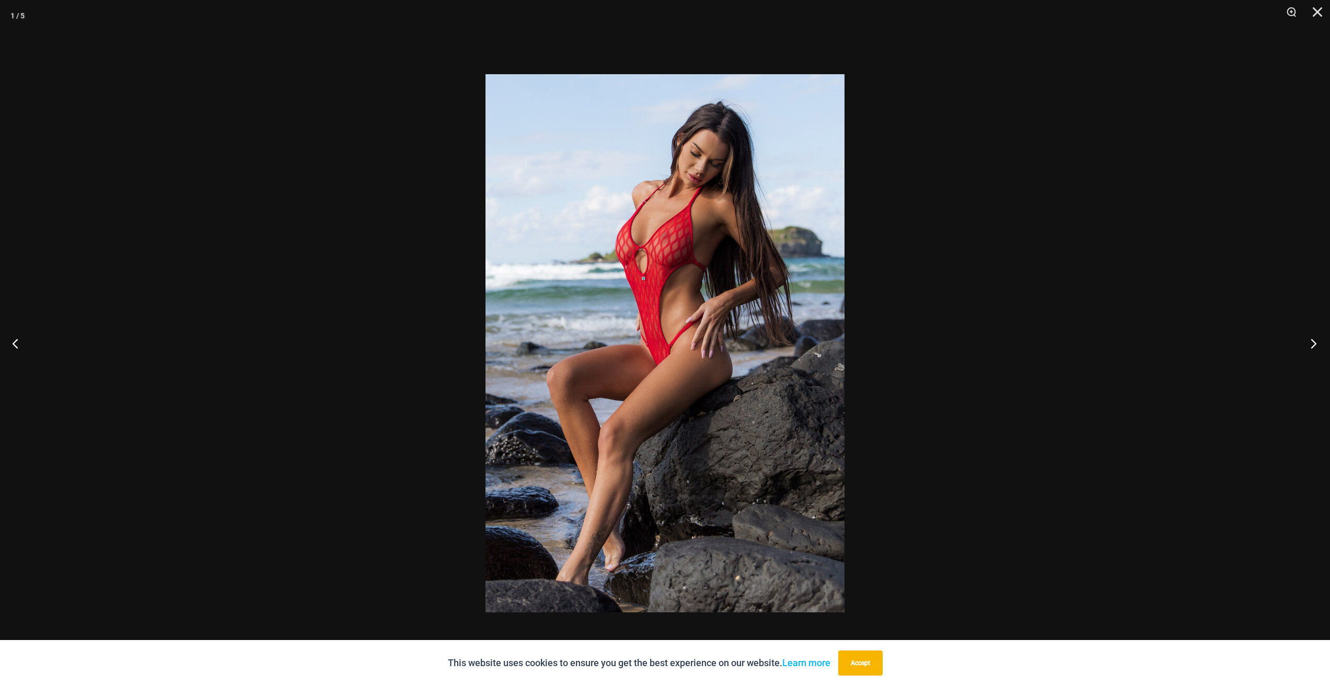
click at [1310, 340] on button "Next" at bounding box center [1309, 343] width 39 height 52
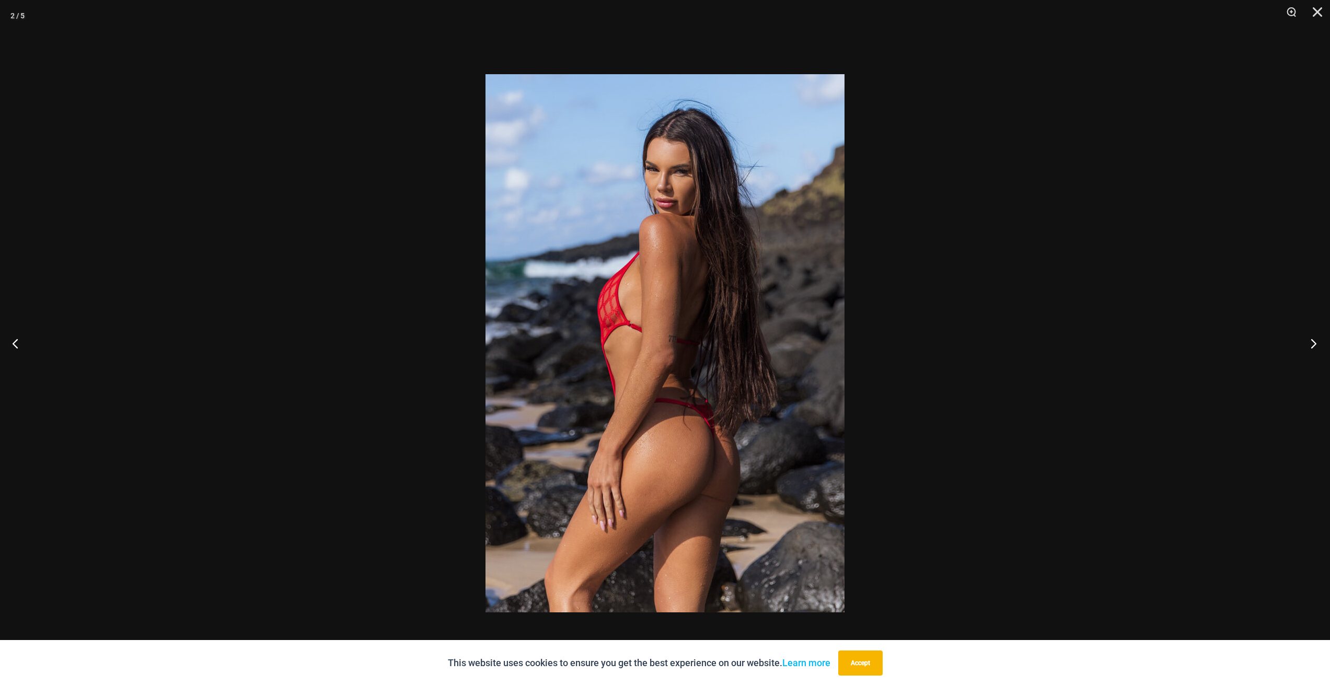
click at [1310, 340] on button "Next" at bounding box center [1309, 343] width 39 height 52
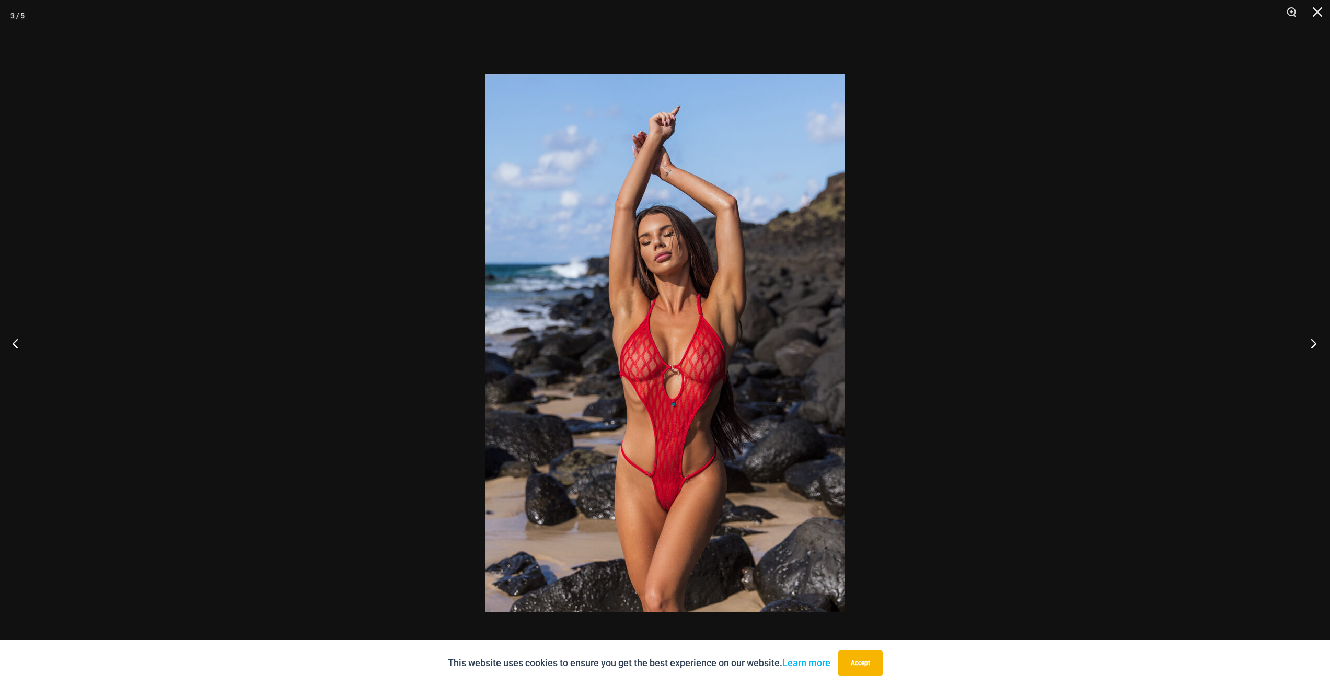
click at [1310, 340] on button "Next" at bounding box center [1309, 343] width 39 height 52
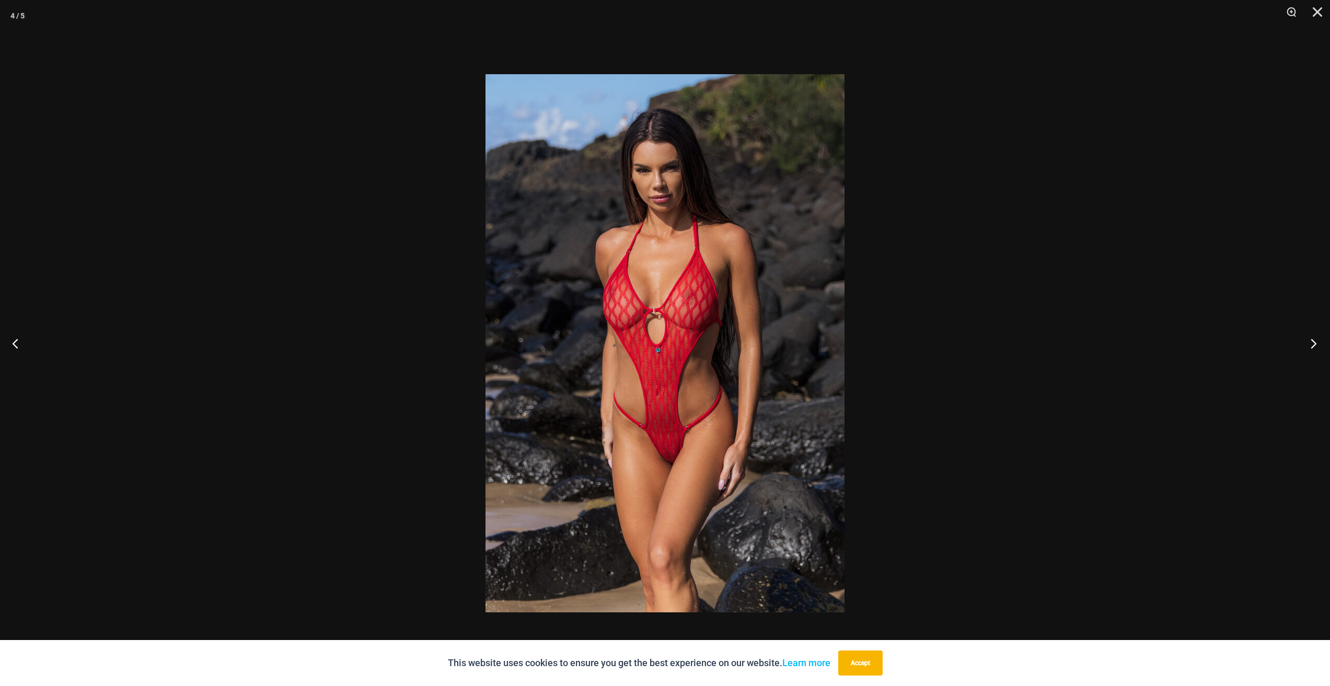
click at [1310, 340] on button "Next" at bounding box center [1309, 343] width 39 height 52
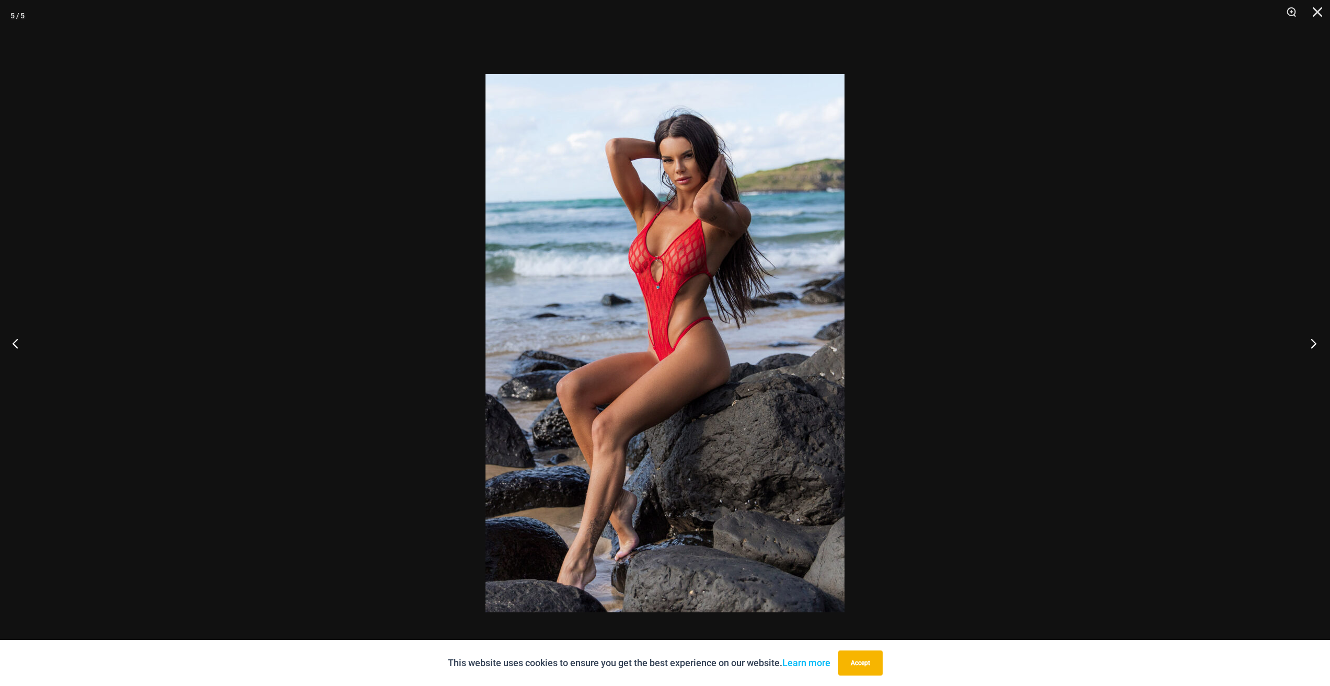
click at [1310, 340] on button "Next" at bounding box center [1309, 343] width 39 height 52
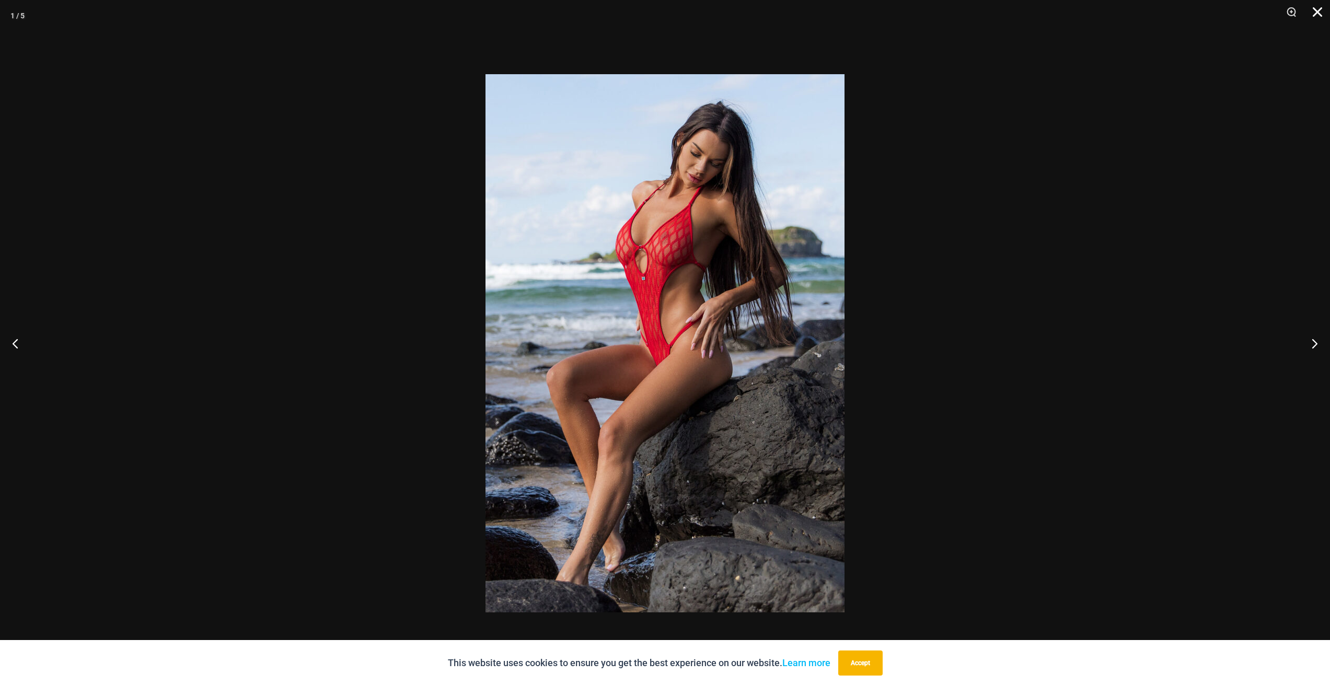
click at [1323, 14] on button "Close" at bounding box center [1313, 15] width 26 height 31
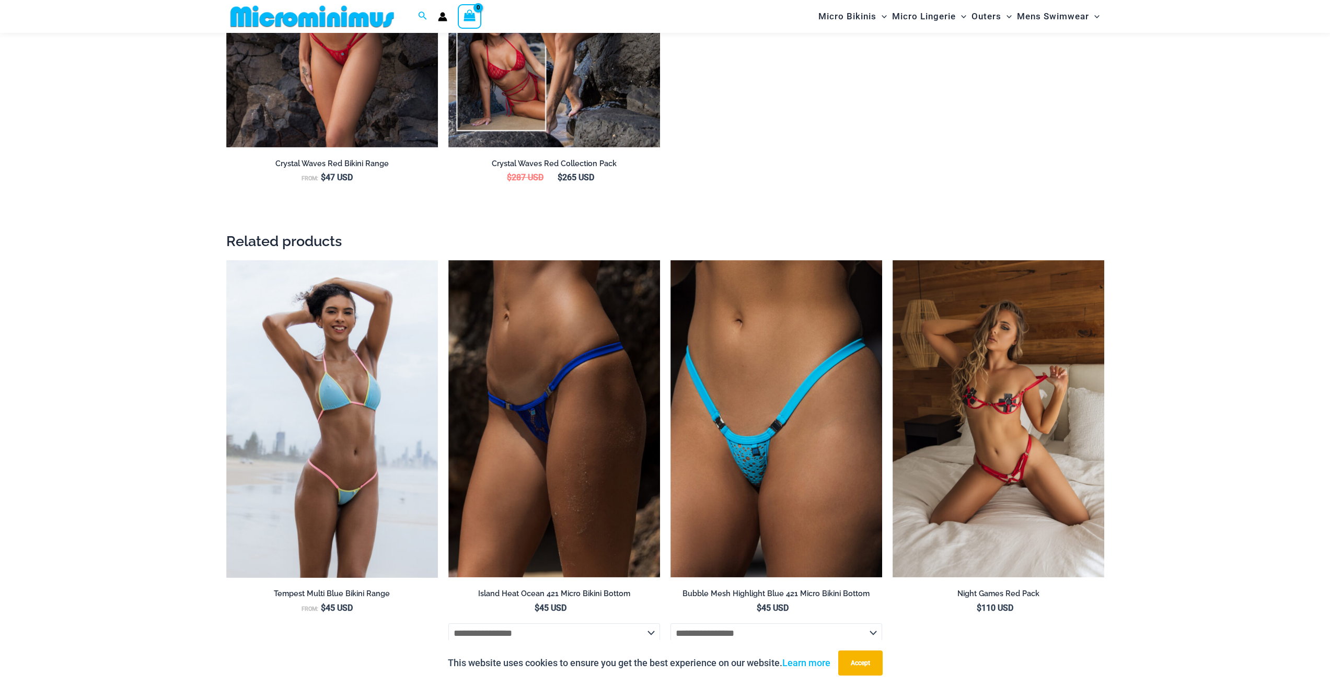
scroll to position [1871, 0]
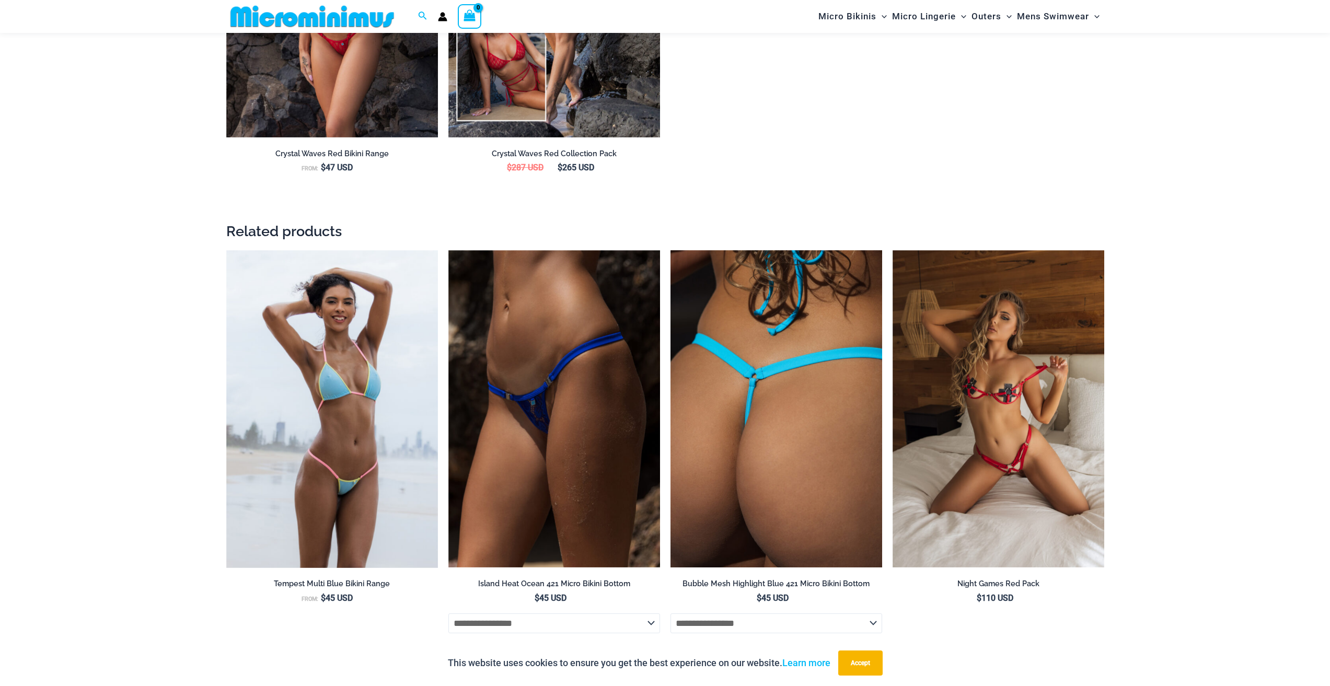
click at [723, 444] on img at bounding box center [776, 409] width 212 height 318
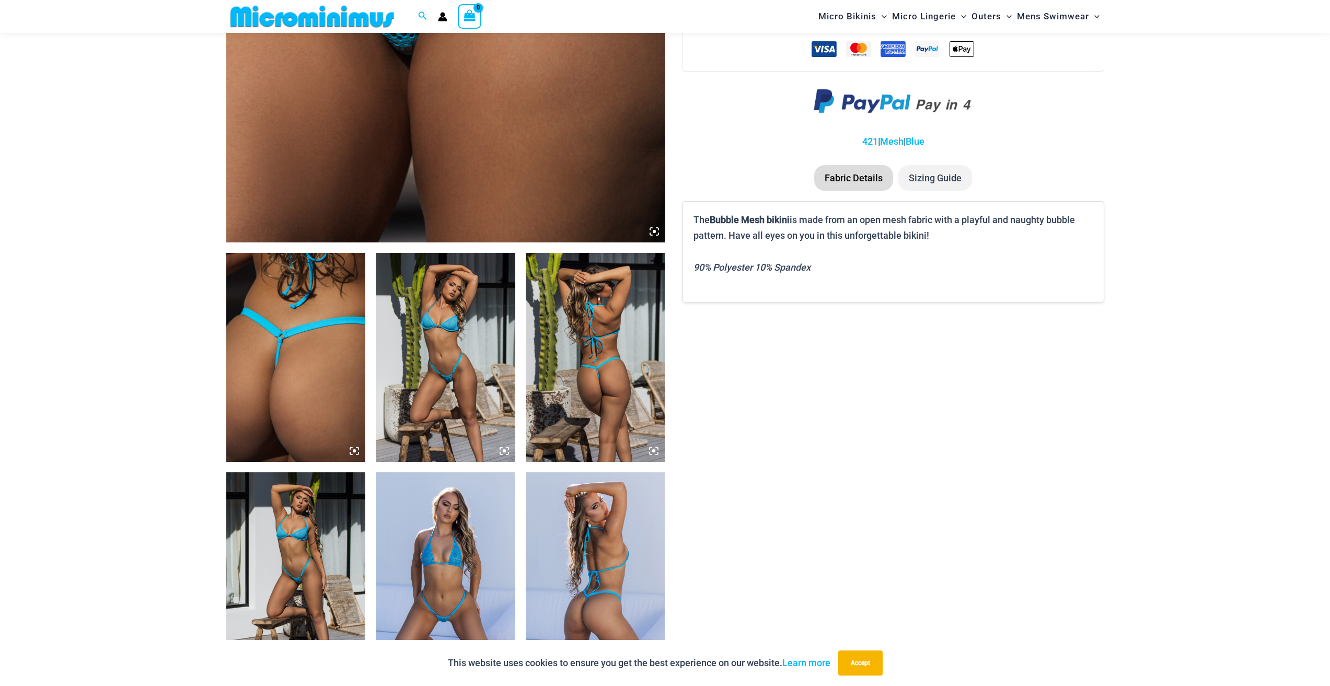
scroll to position [514, 0]
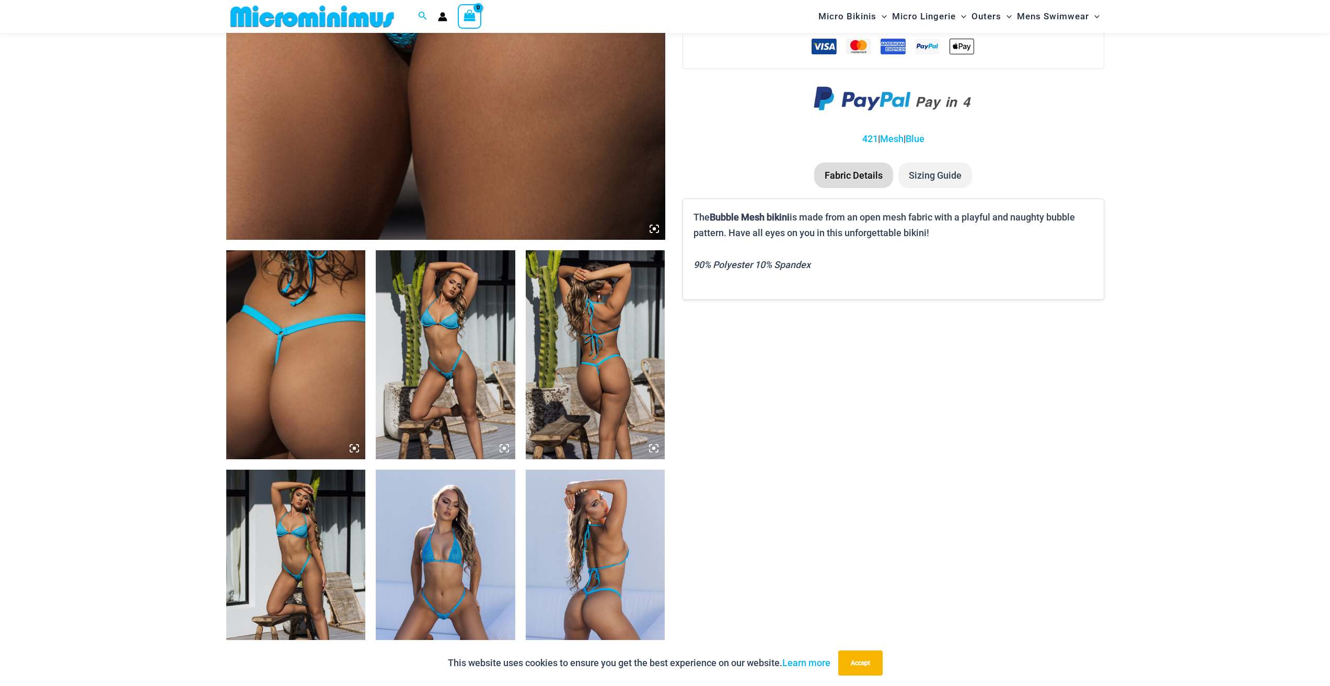
click at [473, 501] on img at bounding box center [445, 574] width 139 height 209
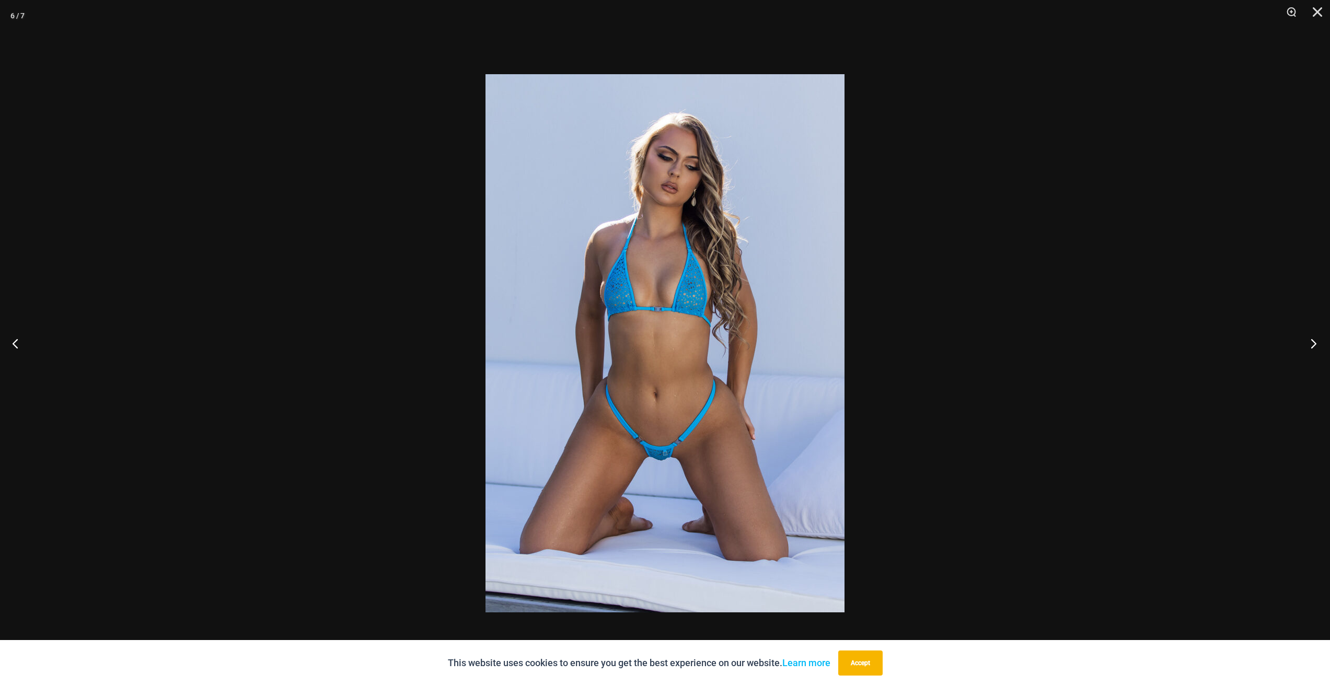
click at [1312, 348] on button "Next" at bounding box center [1309, 343] width 39 height 52
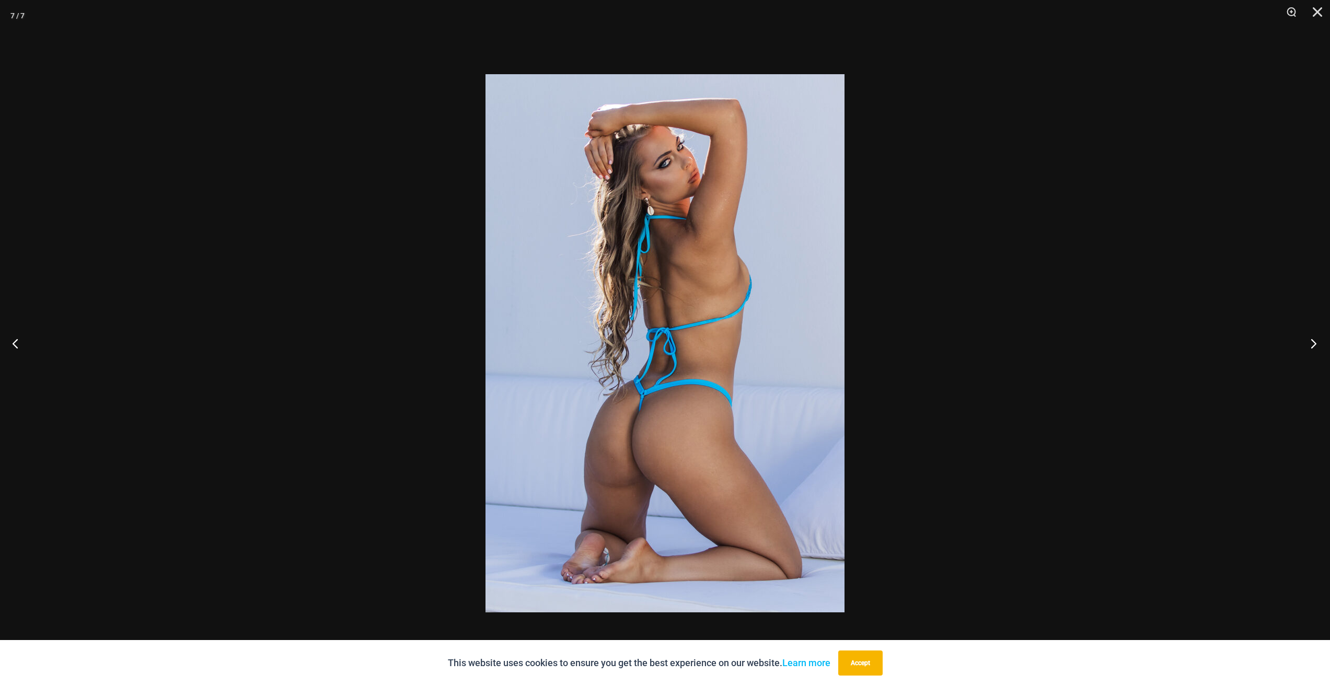
click at [1312, 348] on button "Next" at bounding box center [1309, 343] width 39 height 52
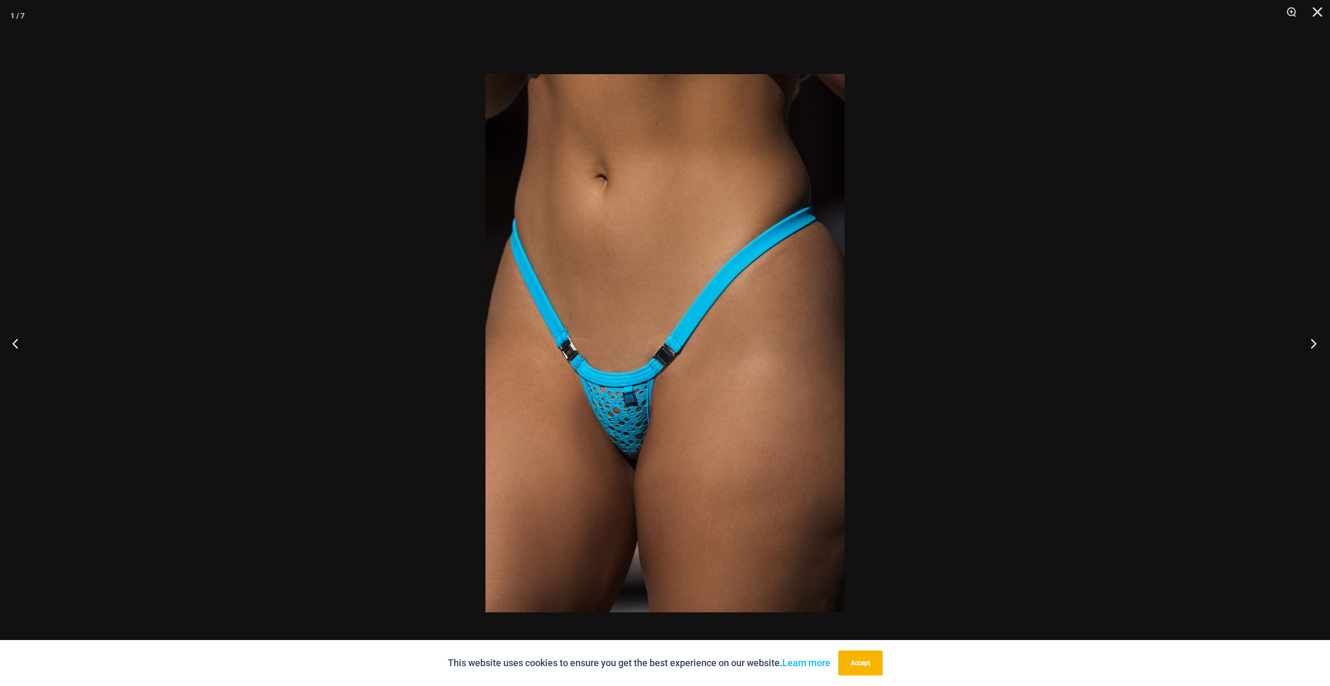
click at [1312, 348] on button "Next" at bounding box center [1309, 343] width 39 height 52
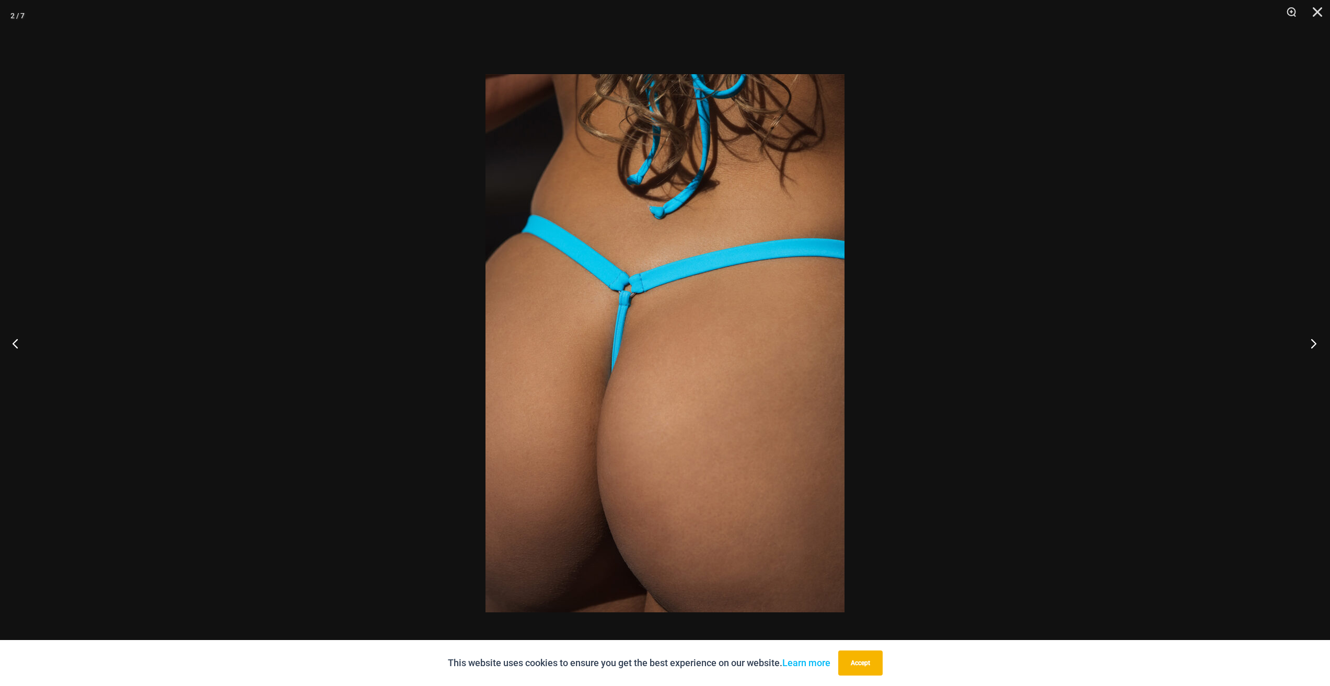
click at [1312, 348] on button "Next" at bounding box center [1309, 343] width 39 height 52
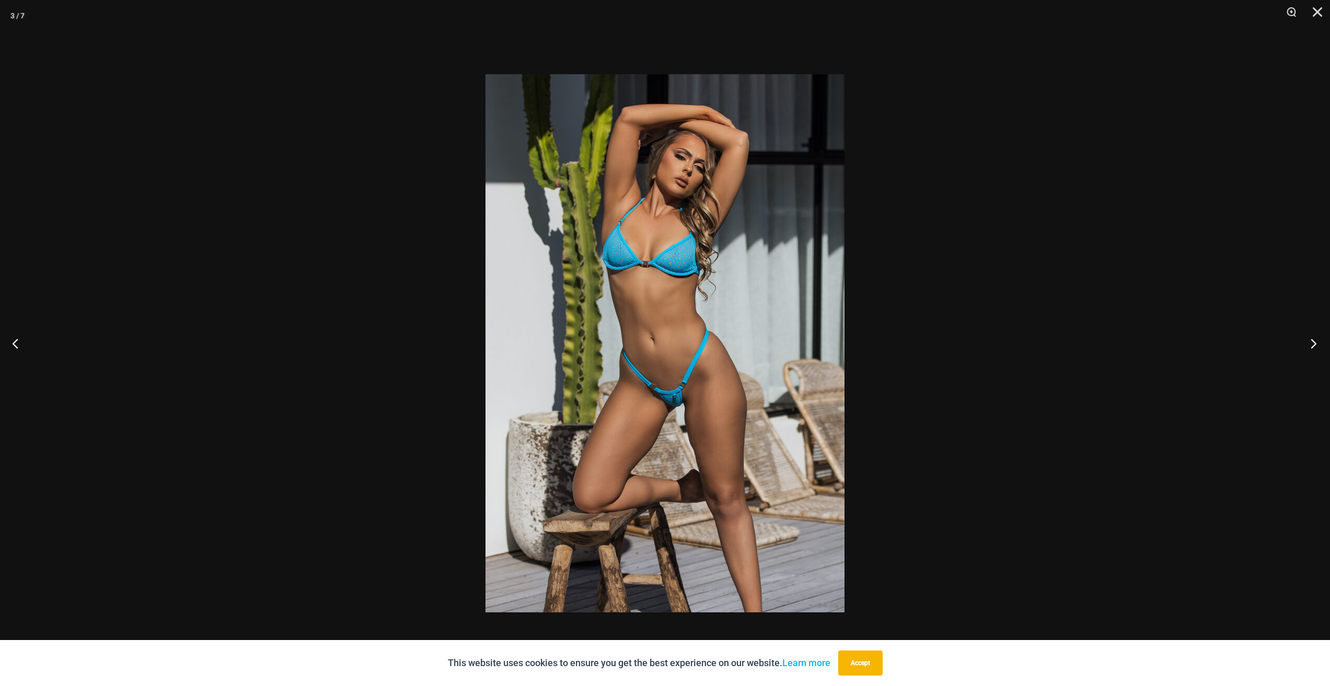
click at [1312, 348] on button "Next" at bounding box center [1309, 343] width 39 height 52
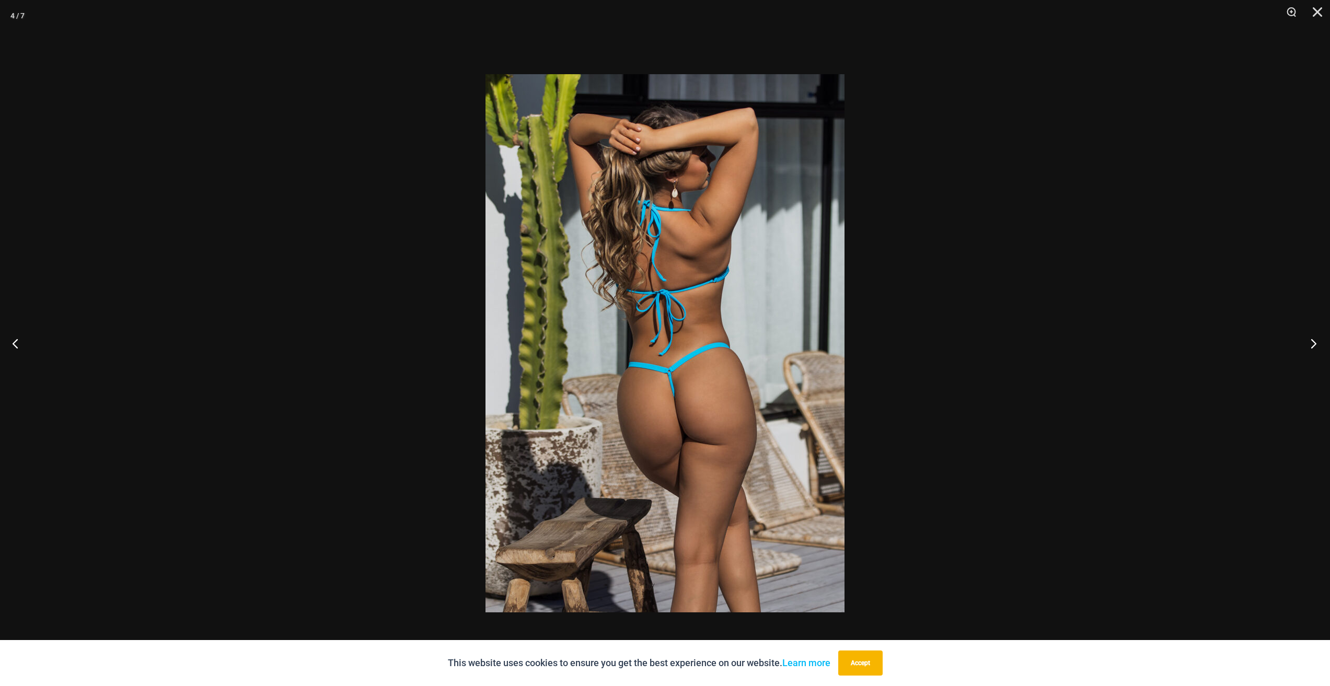
click at [1312, 348] on button "Next" at bounding box center [1309, 343] width 39 height 52
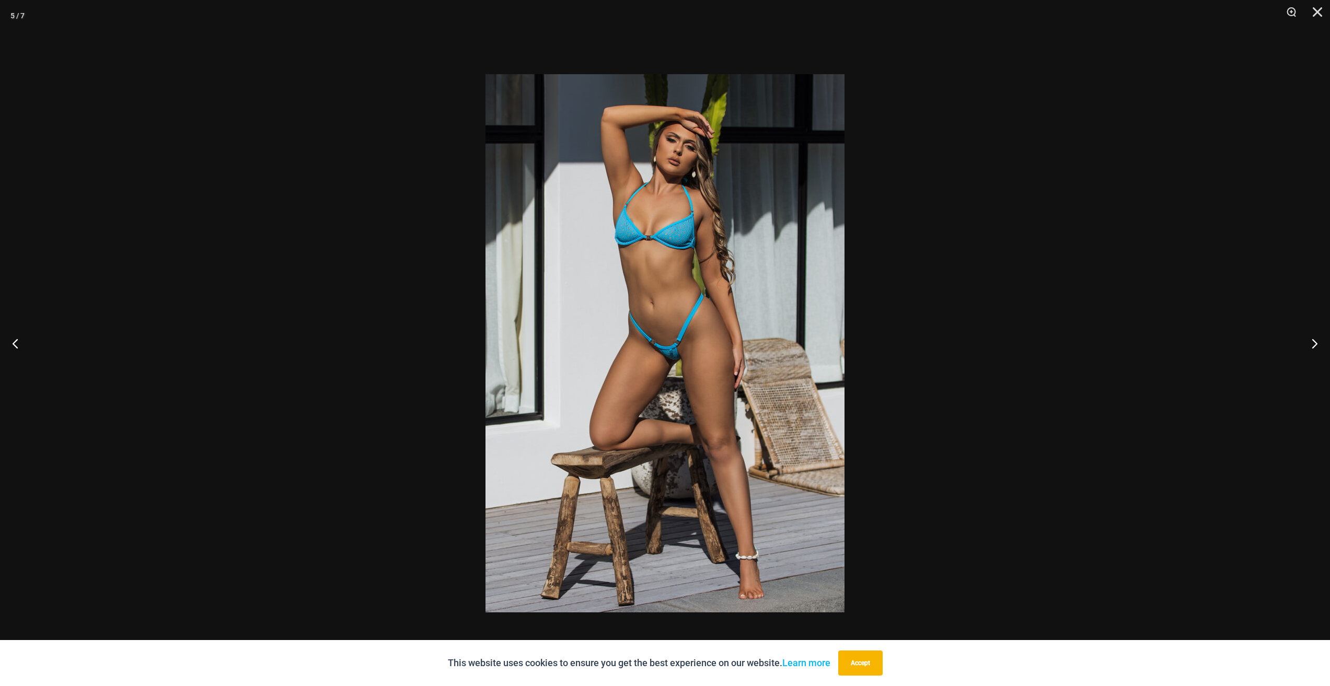
click at [17, 24] on div at bounding box center [665, 343] width 1330 height 686
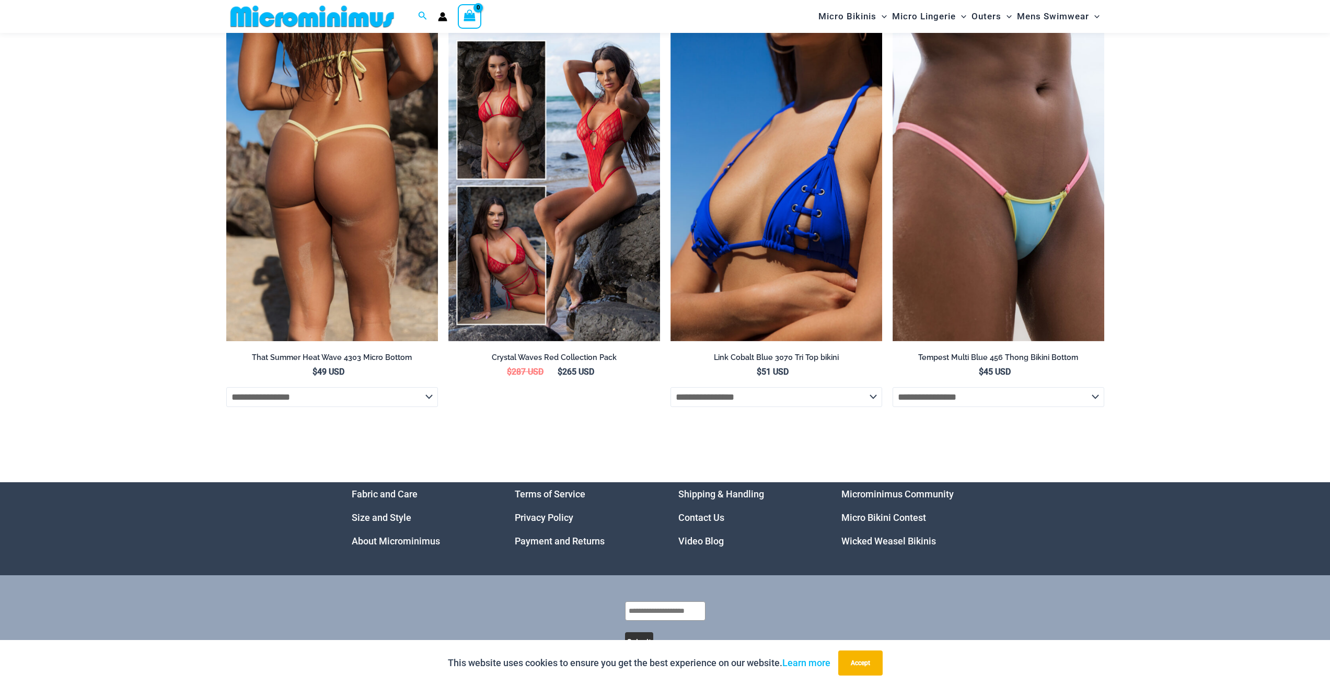
scroll to position [3700, 0]
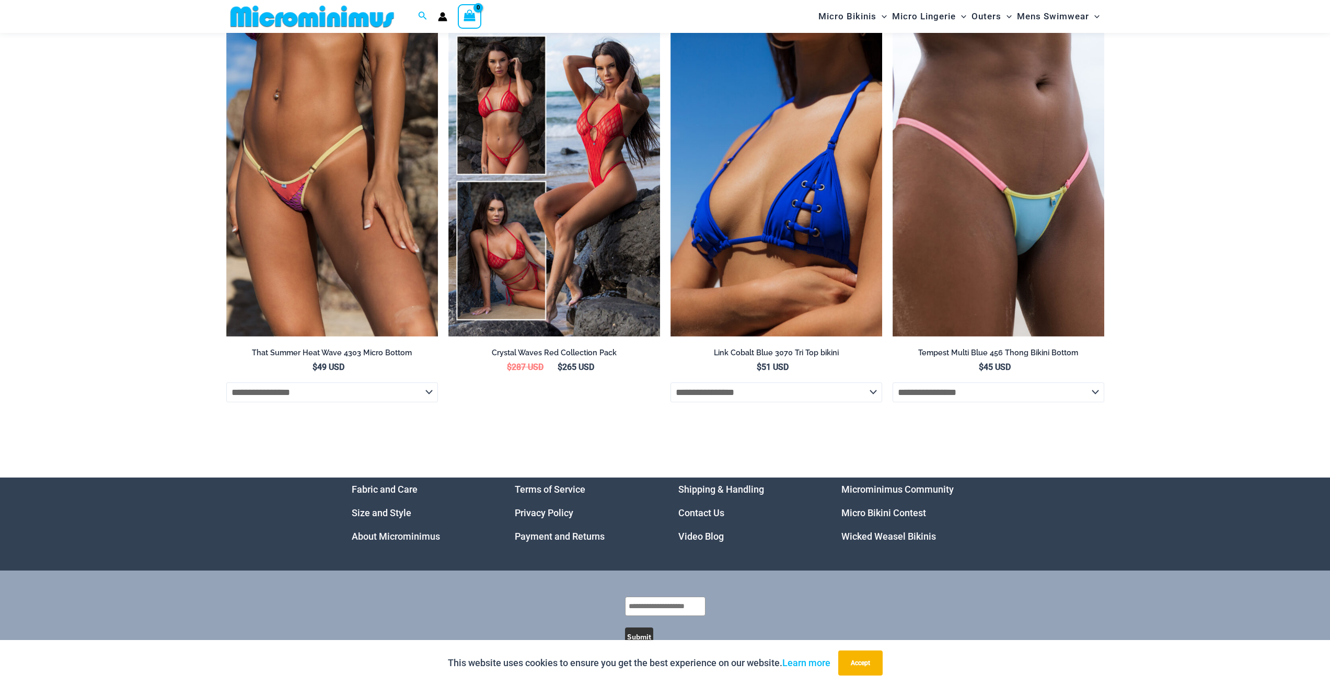
click at [881, 518] on link "Micro Bikini Contest" at bounding box center [883, 512] width 85 height 11
